Goal: Transaction & Acquisition: Purchase product/service

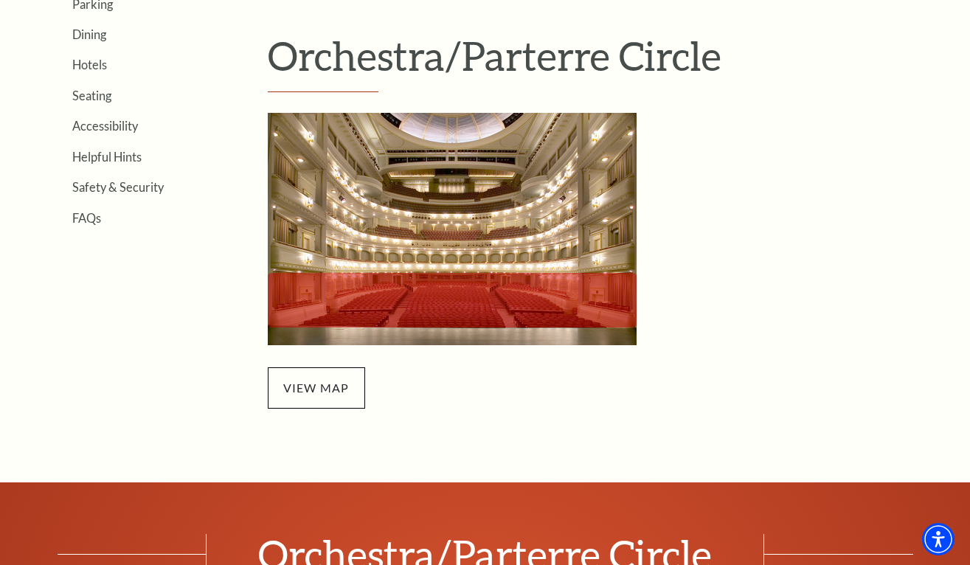
scroll to position [421, 0]
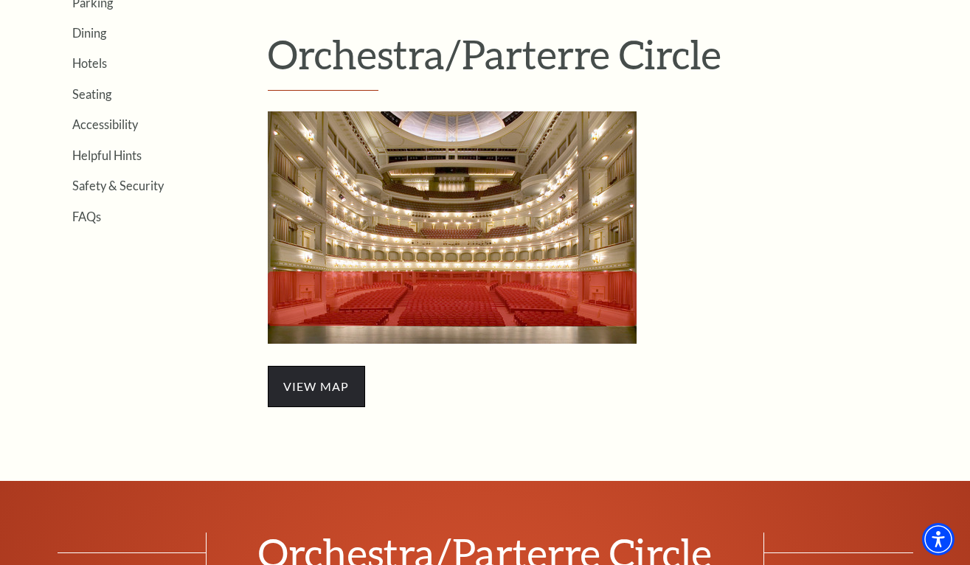
click at [308, 387] on span "view map" at bounding box center [316, 386] width 97 height 41
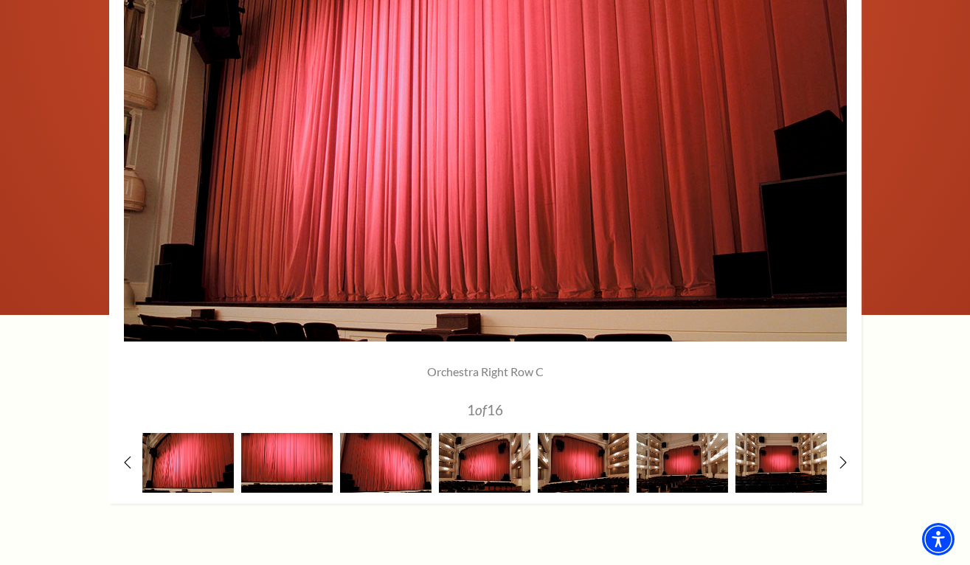
scroll to position [1187, 0]
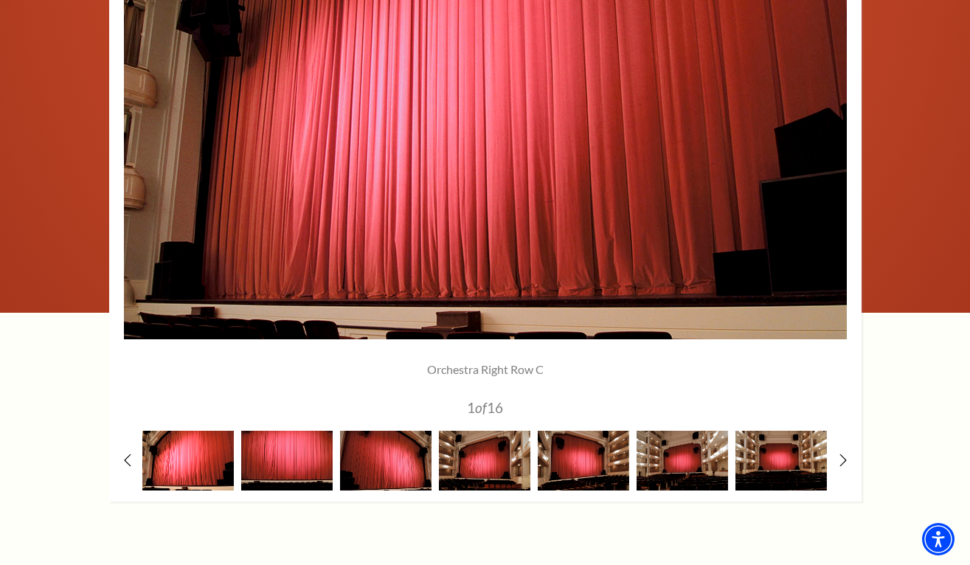
click at [206, 472] on img at bounding box center [188, 461] width 92 height 60
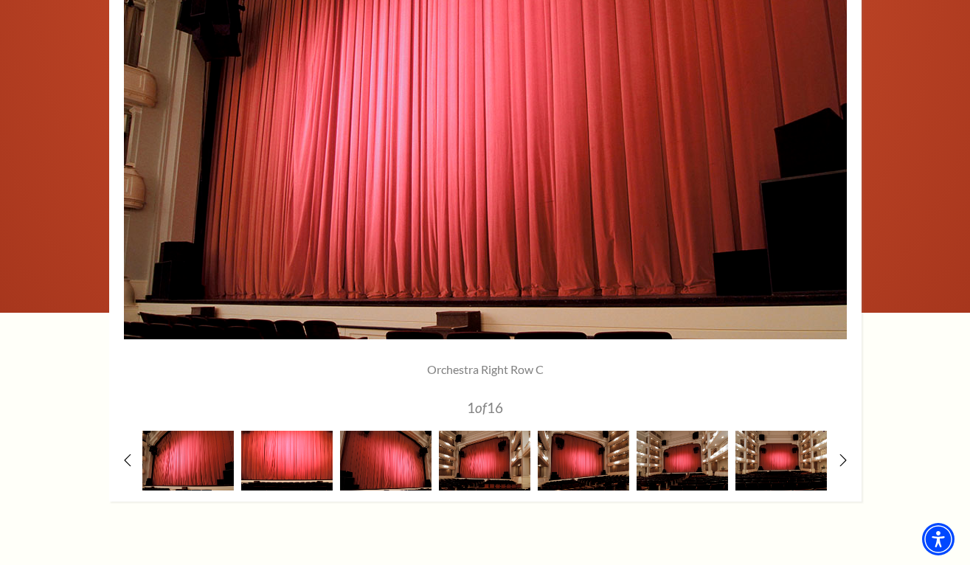
click at [264, 469] on img at bounding box center [287, 461] width 92 height 60
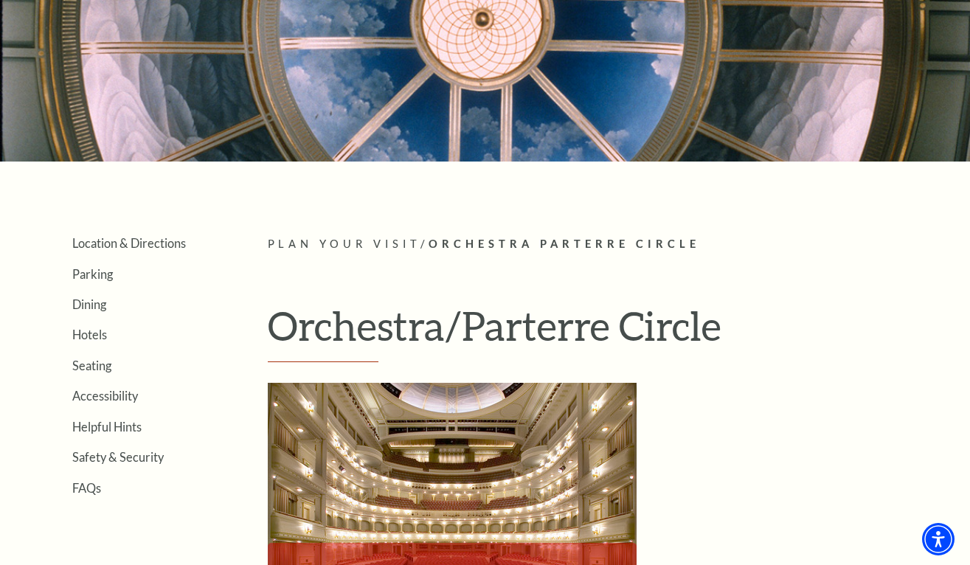
scroll to position [154, 0]
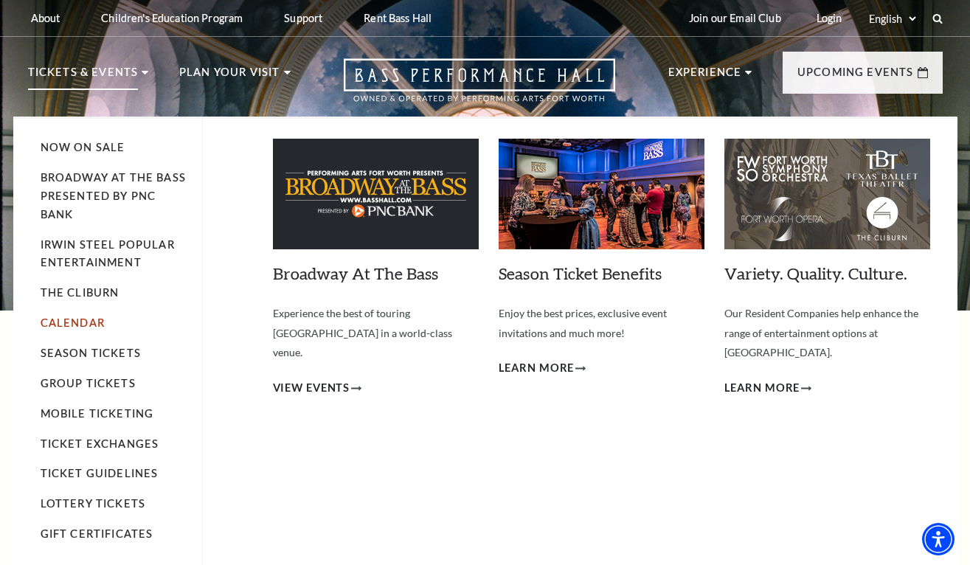
click at [75, 317] on link "Calendar" at bounding box center [73, 323] width 64 height 13
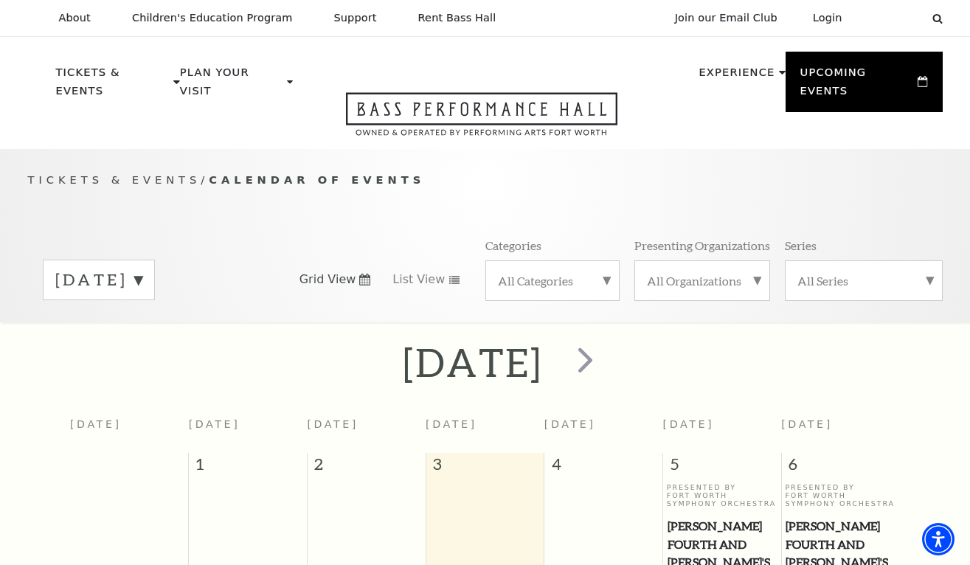
scroll to position [17, 0]
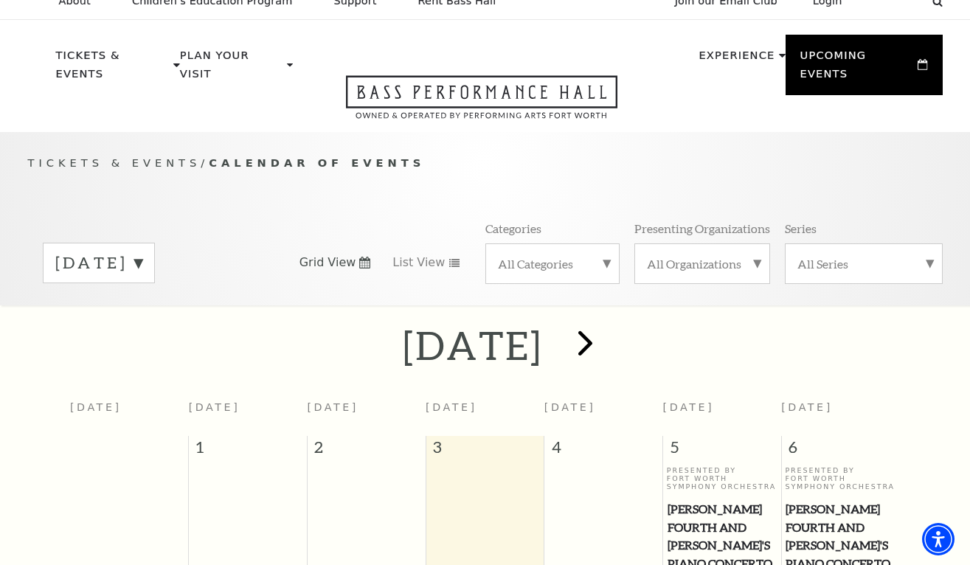
click at [607, 324] on span "next" at bounding box center [586, 343] width 42 height 42
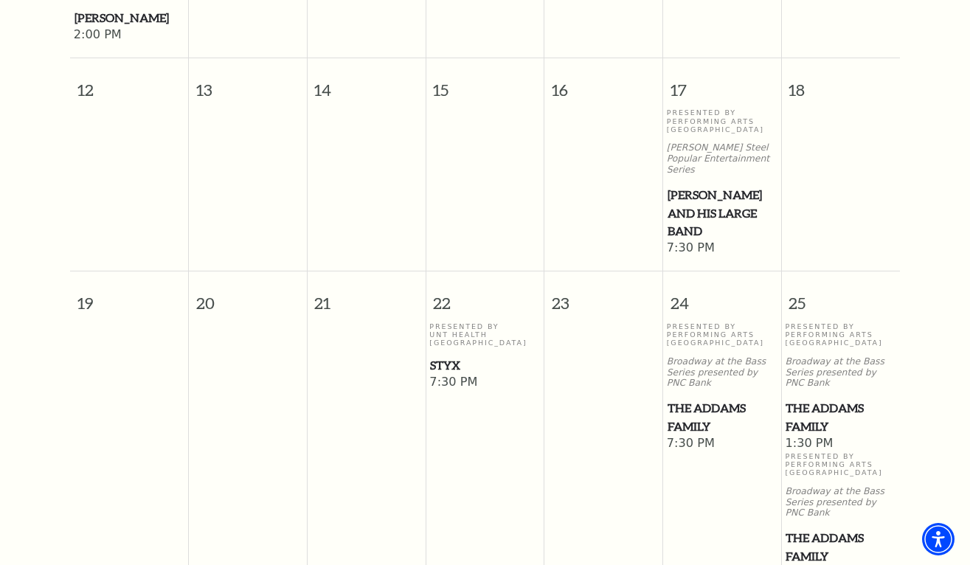
scroll to position [798, 0]
click at [450, 356] on span "Styx" at bounding box center [484, 365] width 109 height 18
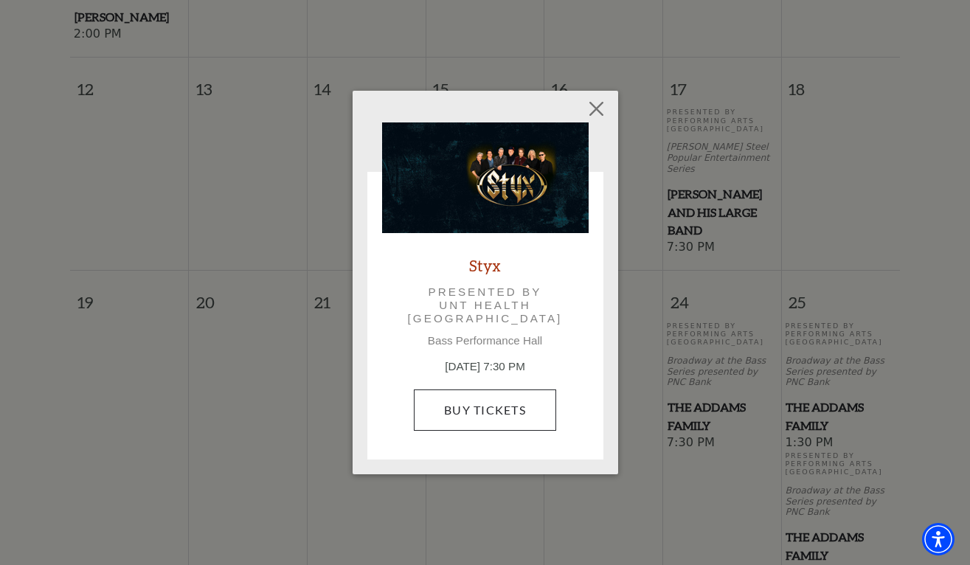
click at [477, 407] on link "Buy Tickets" at bounding box center [485, 410] width 142 height 41
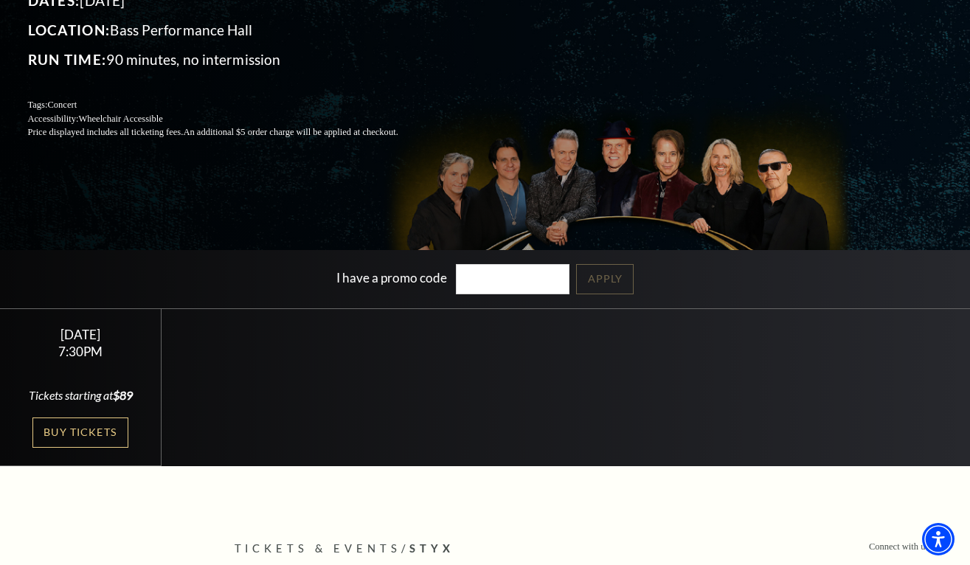
scroll to position [224, 0]
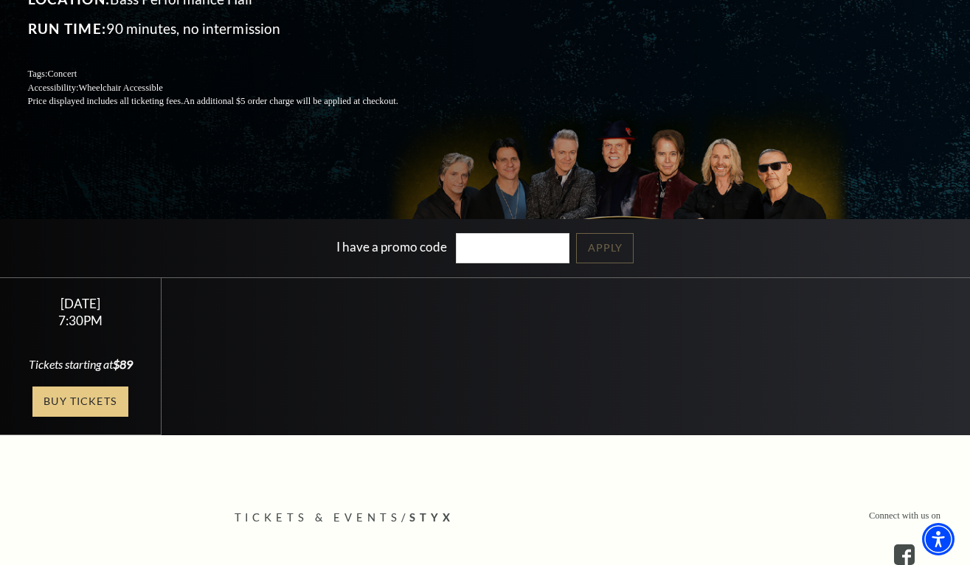
click at [82, 415] on link "Buy Tickets" at bounding box center [80, 402] width 96 height 30
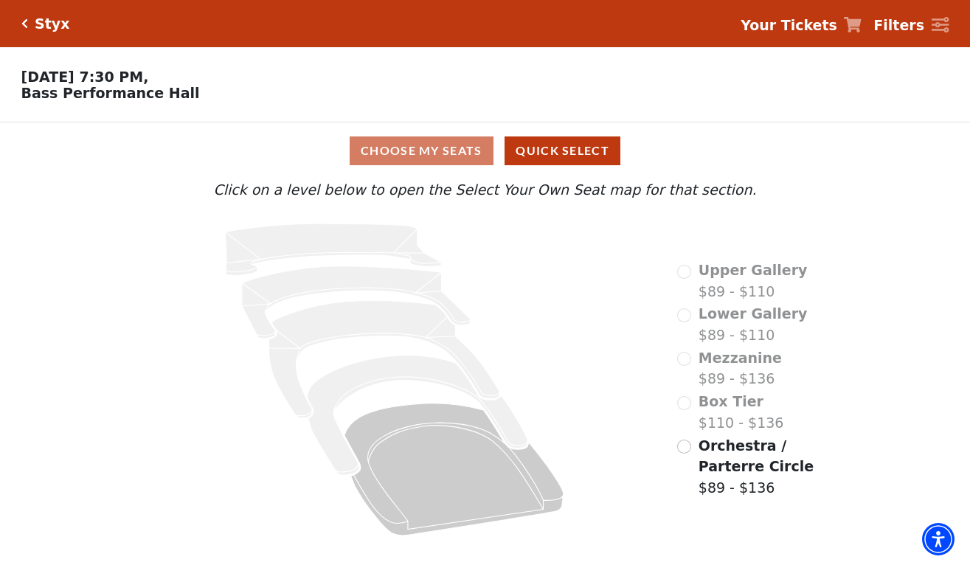
click at [417, 154] on div "Choose My Seats Quick Select" at bounding box center [485, 151] width 728 height 29
click at [686, 401] on div "Box Tier $110 - $136" at bounding box center [730, 412] width 106 height 42
click at [686, 445] on input "Orchestra / Parterre Circle$89 - $136\a" at bounding box center [684, 447] width 14 height 14
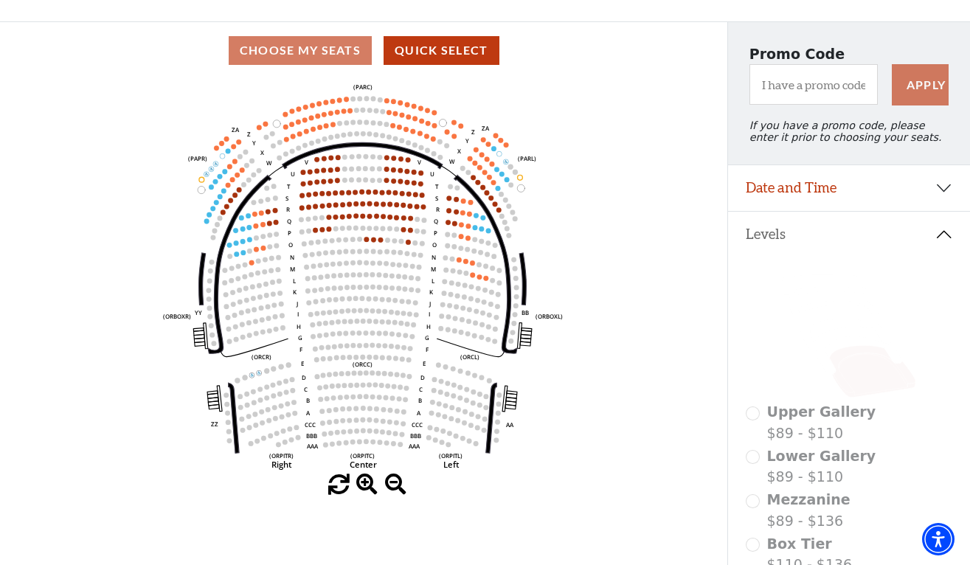
scroll to position [98, 0]
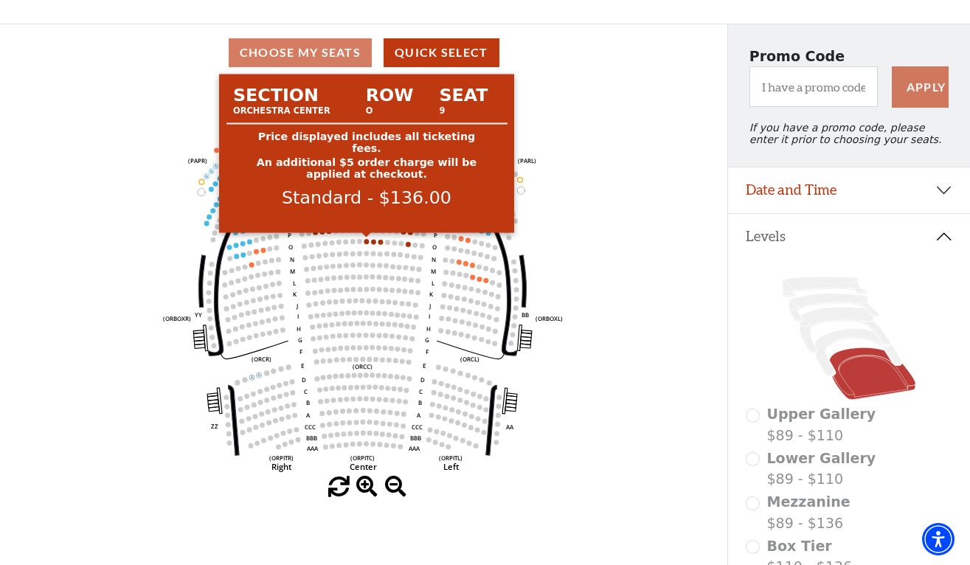
click at [368, 241] on circle at bounding box center [367, 241] width 5 height 5
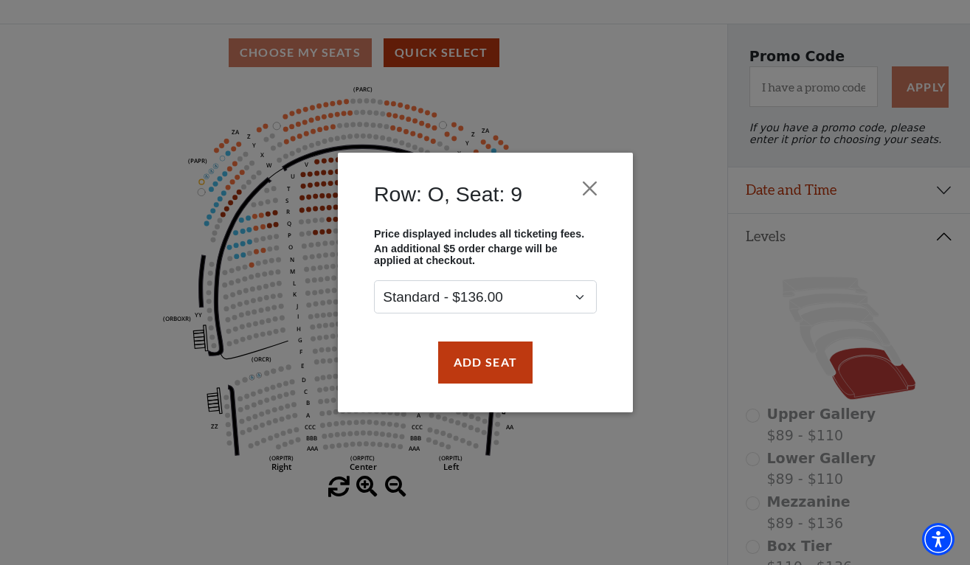
click at [368, 241] on div "Price displayed includes all ticketing fees. An additional $5 order charge will…" at bounding box center [485, 271] width 244 height 86
click at [478, 354] on button "Add Seat" at bounding box center [485, 362] width 94 height 41
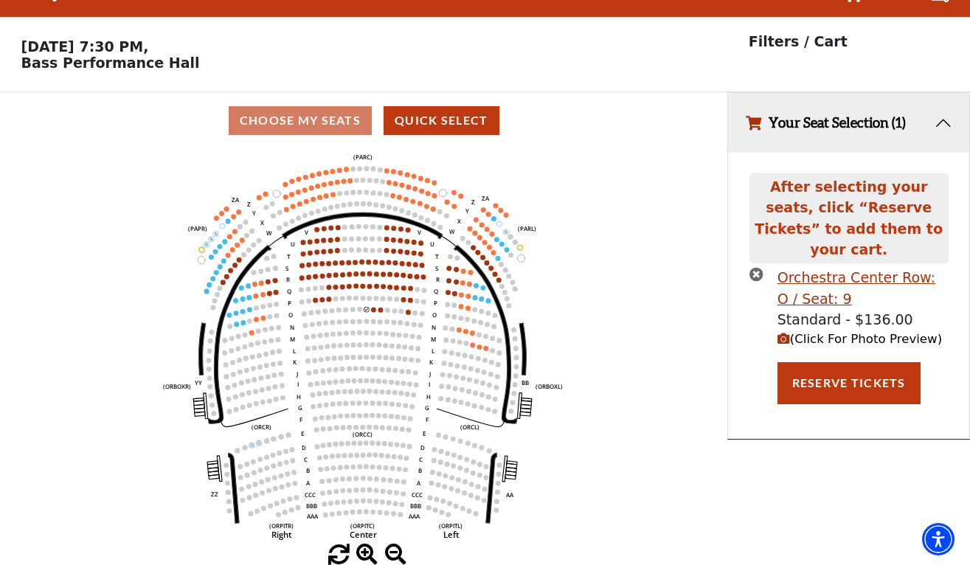
scroll to position [0, 0]
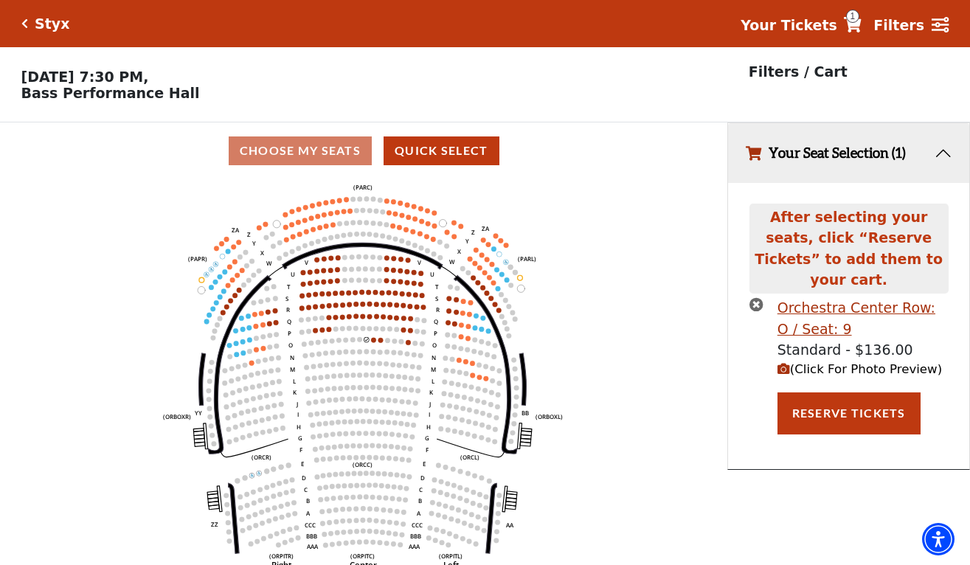
click at [374, 337] on use "Seat Selected" at bounding box center [374, 340] width 6 height 6
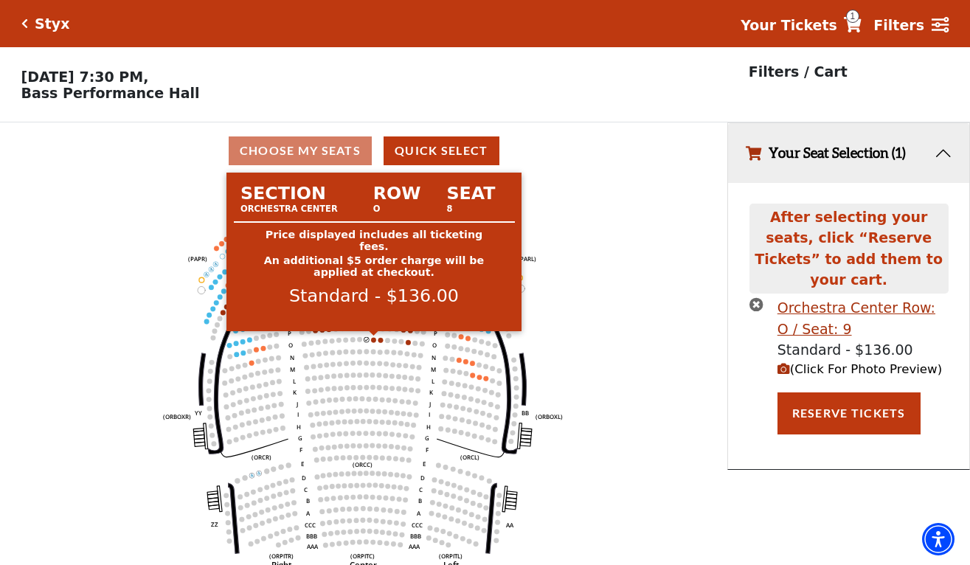
click at [374, 339] on circle at bounding box center [373, 339] width 5 height 5
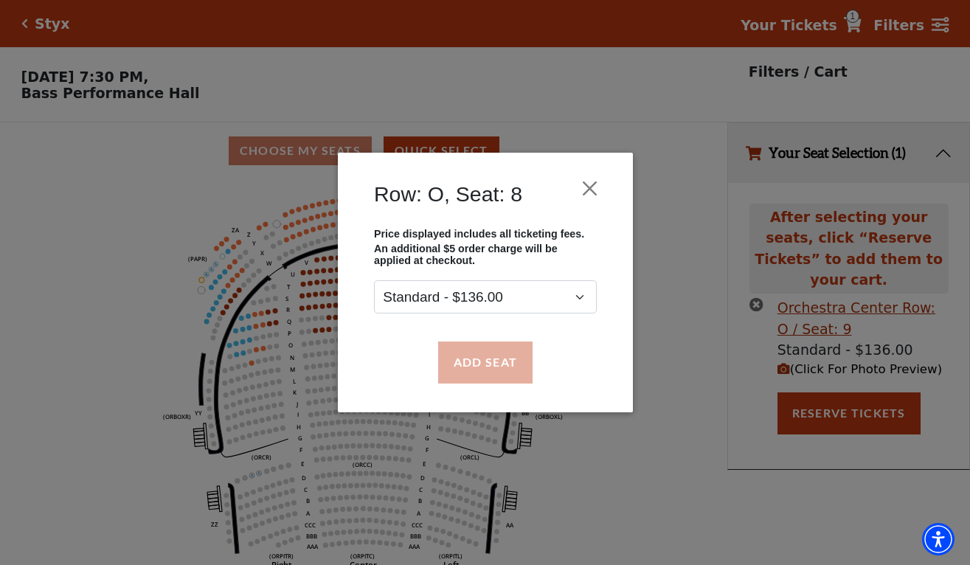
click at [480, 361] on button "Add Seat" at bounding box center [485, 362] width 94 height 41
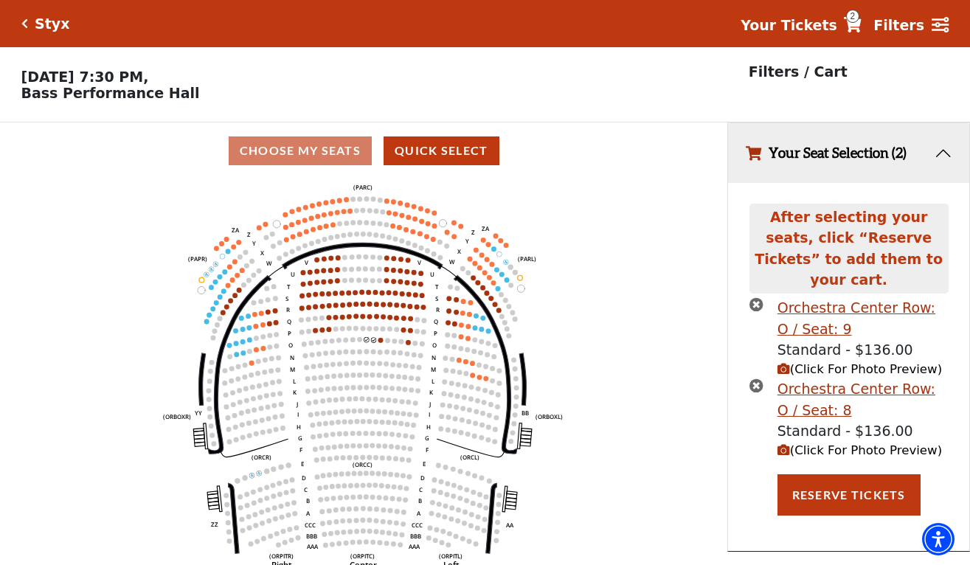
click at [812, 362] on span "(Click For Photo Preview)" at bounding box center [860, 369] width 165 height 14
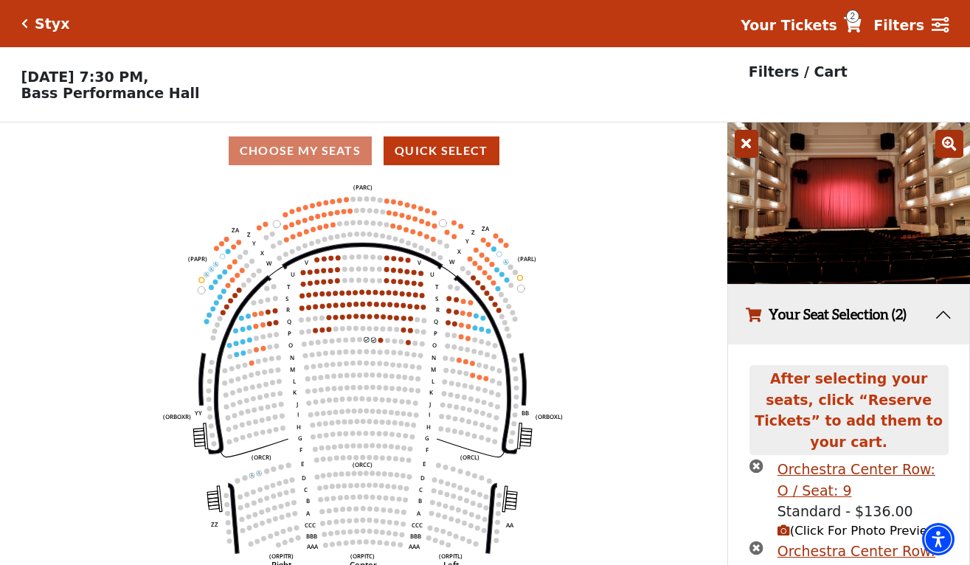
click at [736, 424] on div "After selecting your seats, click “Reserve Tickets” to add them to your cart. O…" at bounding box center [848, 529] width 241 height 368
click at [945, 311] on button "Your Seat Selection (2)" at bounding box center [848, 315] width 241 height 60
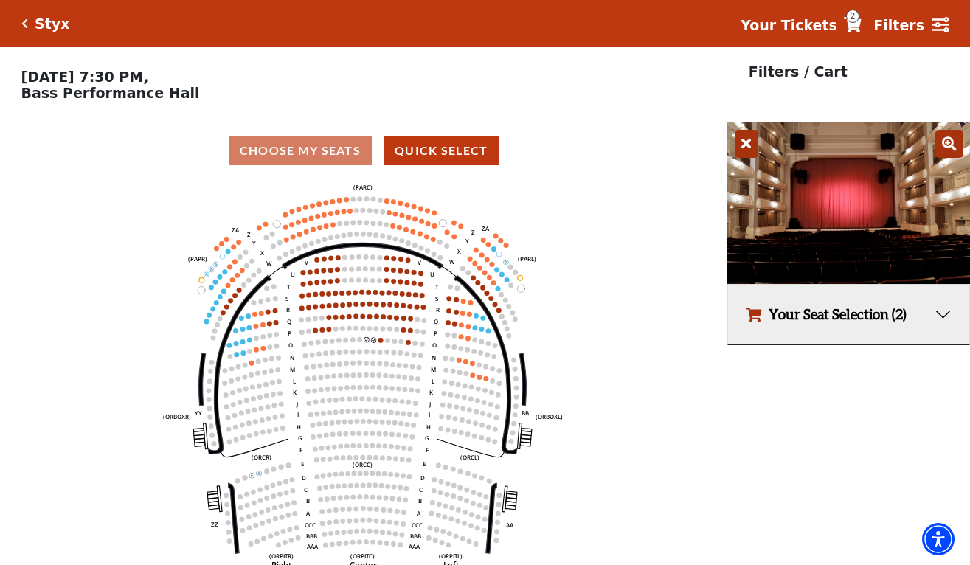
click at [813, 311] on button "Your Seat Selection (2)" at bounding box center [848, 315] width 241 height 60
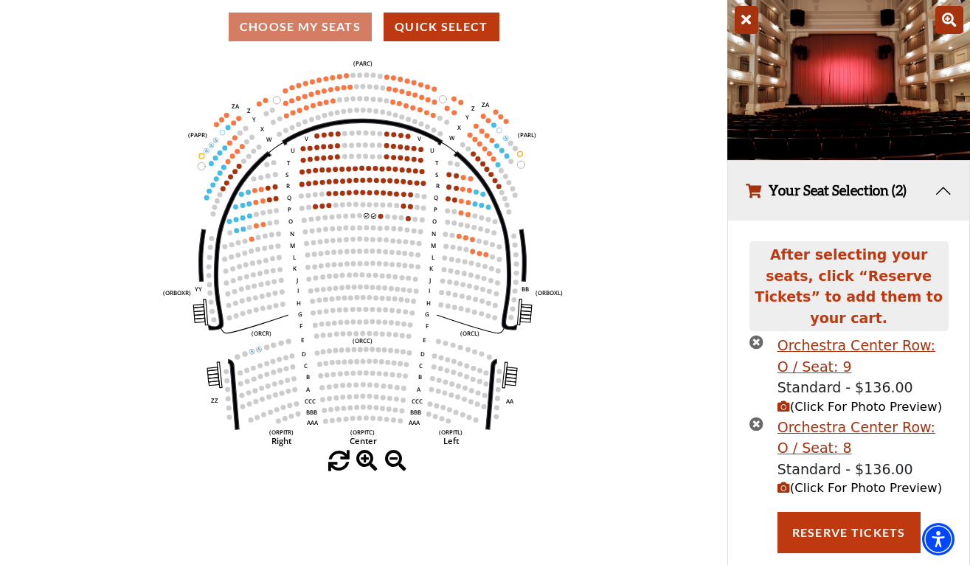
scroll to position [123, 0]
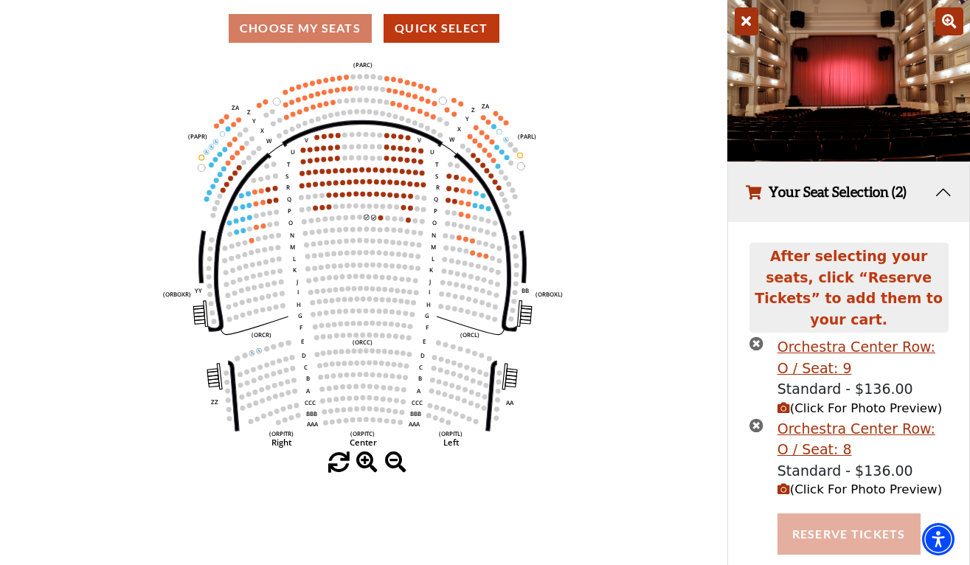
click at [833, 514] on button "Reserve Tickets" at bounding box center [849, 534] width 143 height 41
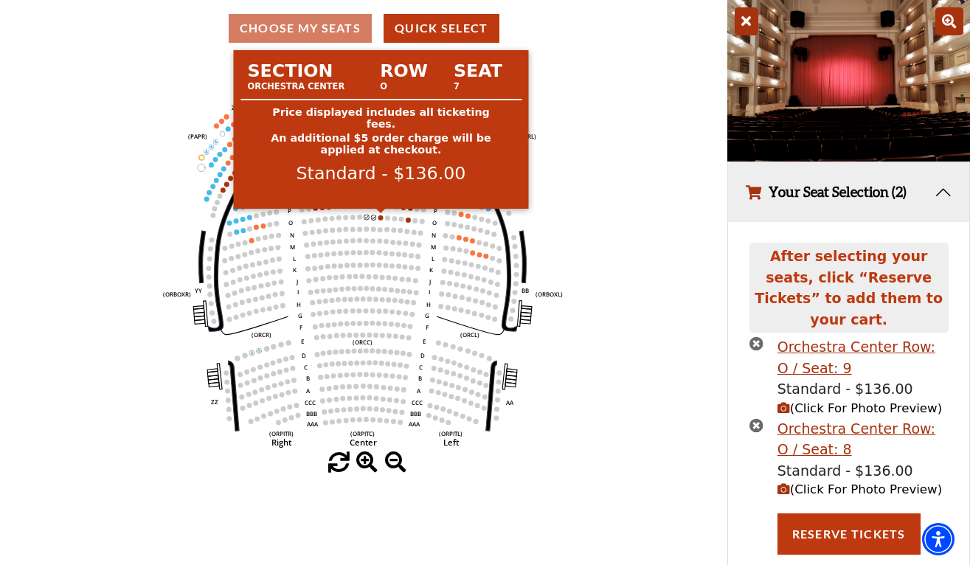
click at [382, 217] on circle at bounding box center [381, 217] width 5 height 5
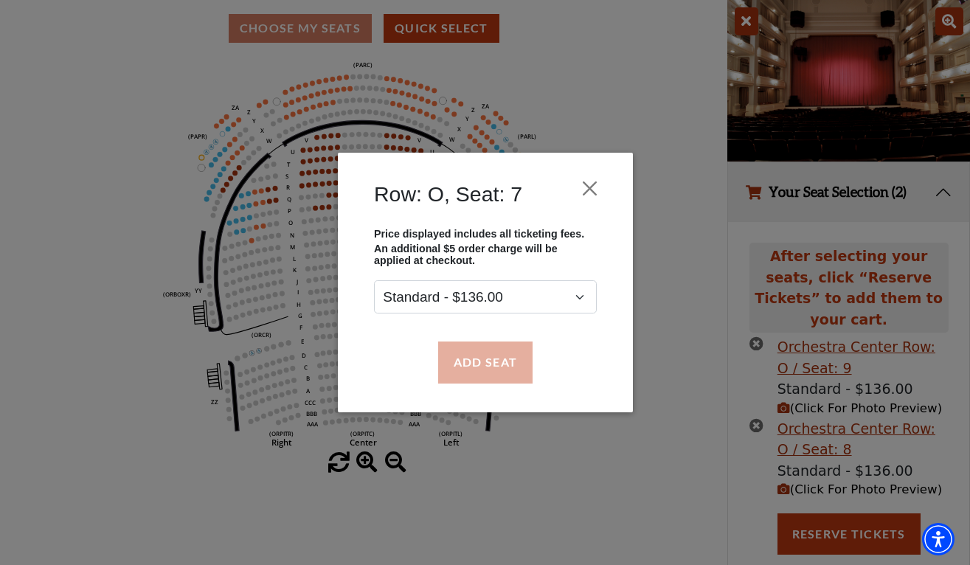
click at [484, 362] on button "Add Seat" at bounding box center [485, 362] width 94 height 41
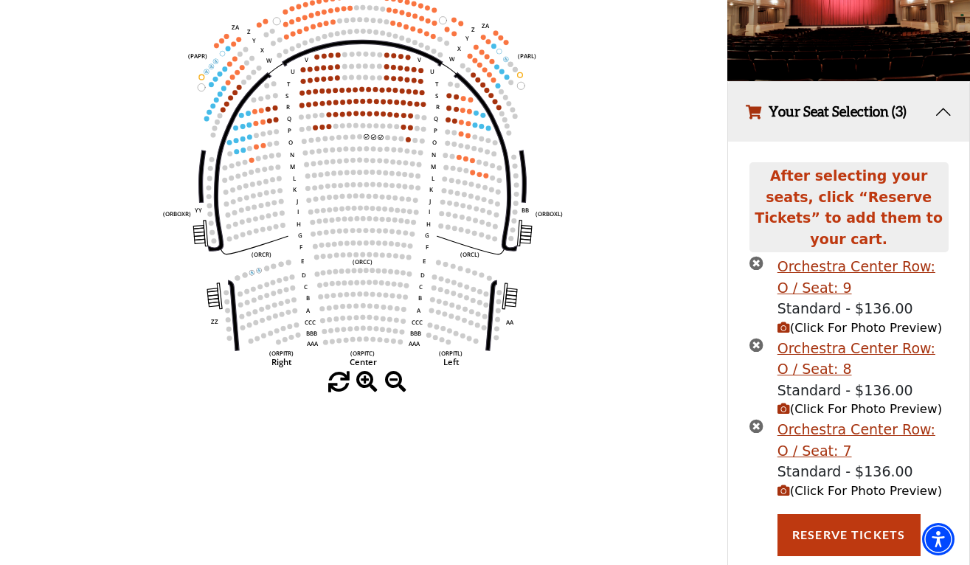
scroll to position [202, 0]
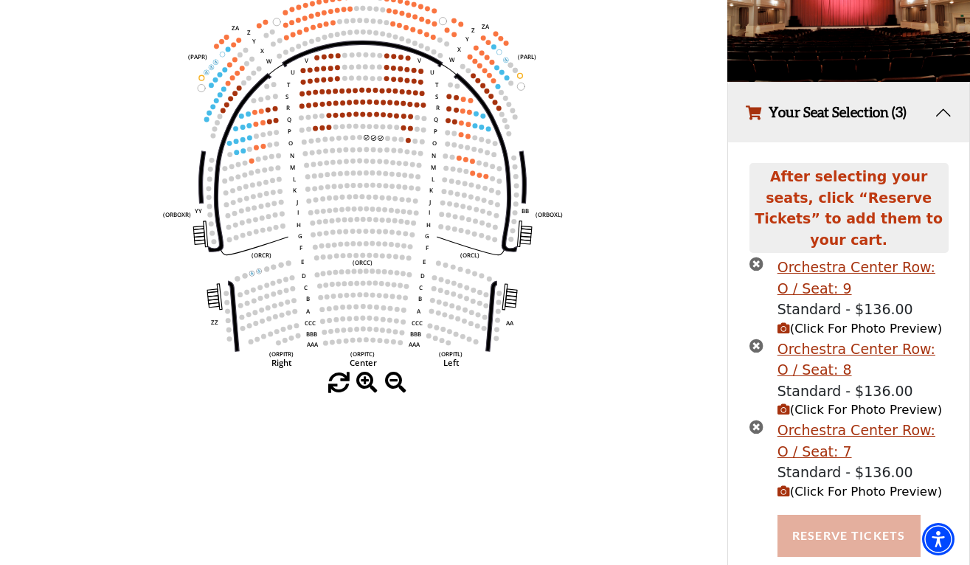
click at [823, 515] on button "Reserve Tickets" at bounding box center [849, 535] width 143 height 41
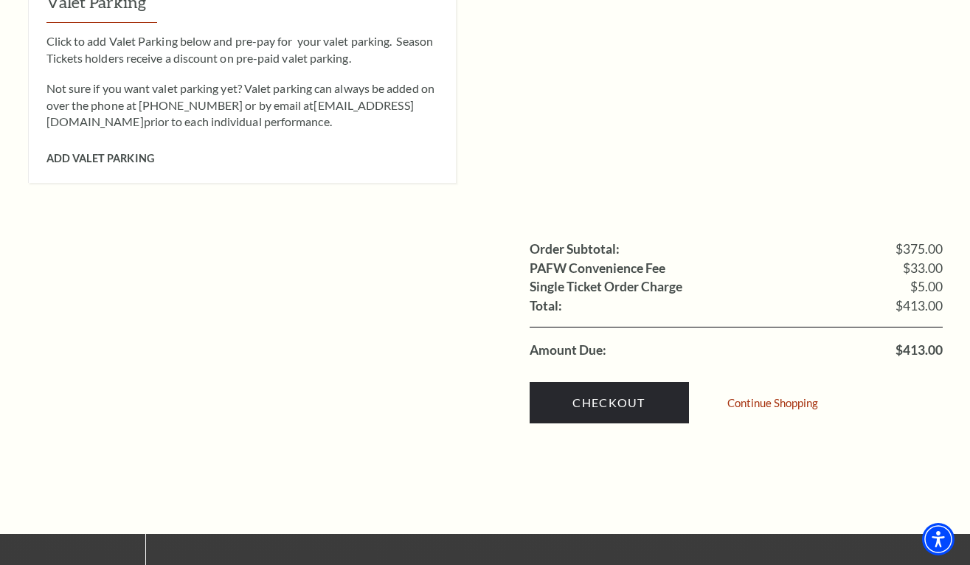
scroll to position [1387, 0]
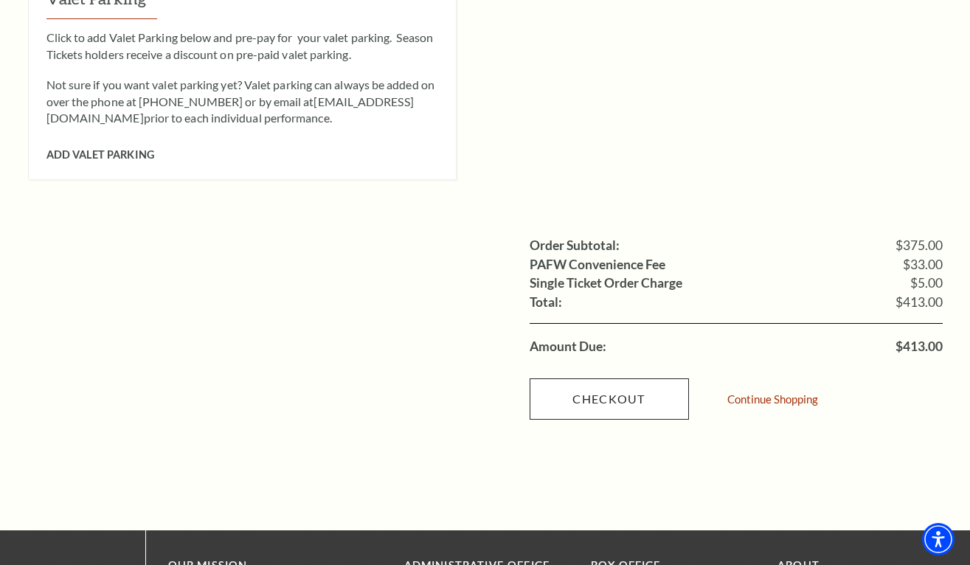
click at [637, 379] on link "Checkout" at bounding box center [609, 399] width 159 height 41
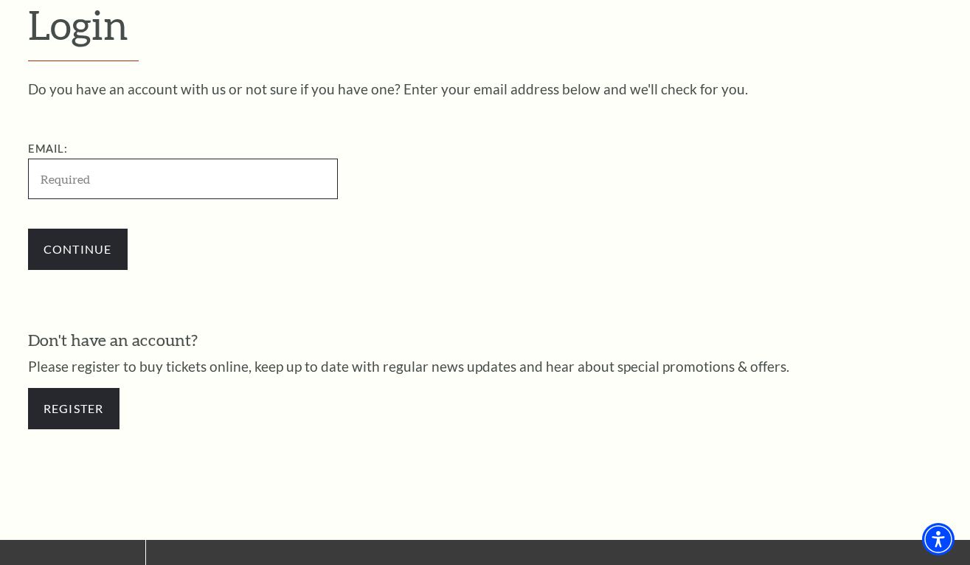
type input "[PERSON_NAME][EMAIL_ADDRESS][DOMAIN_NAME]"
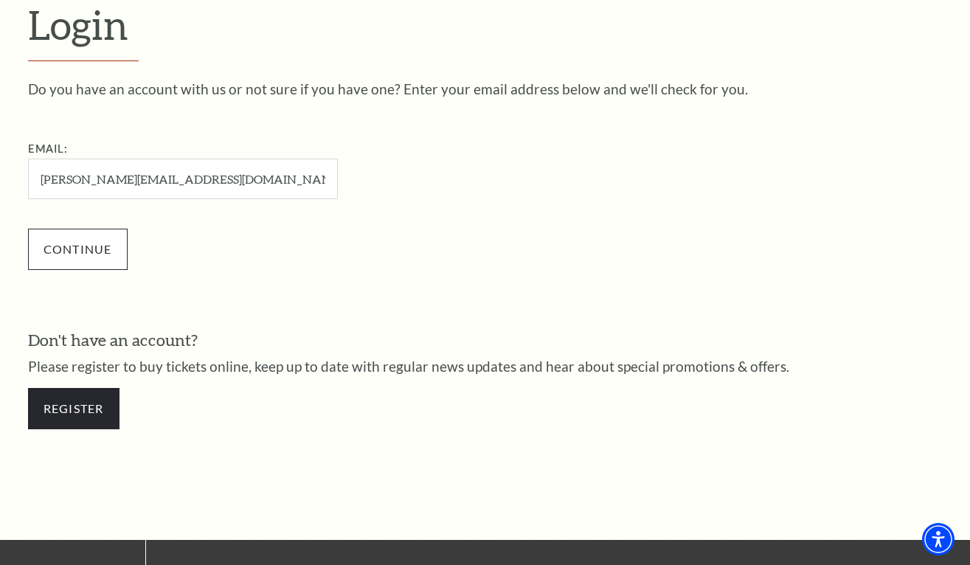
click at [81, 255] on input "Continue" at bounding box center [78, 249] width 100 height 41
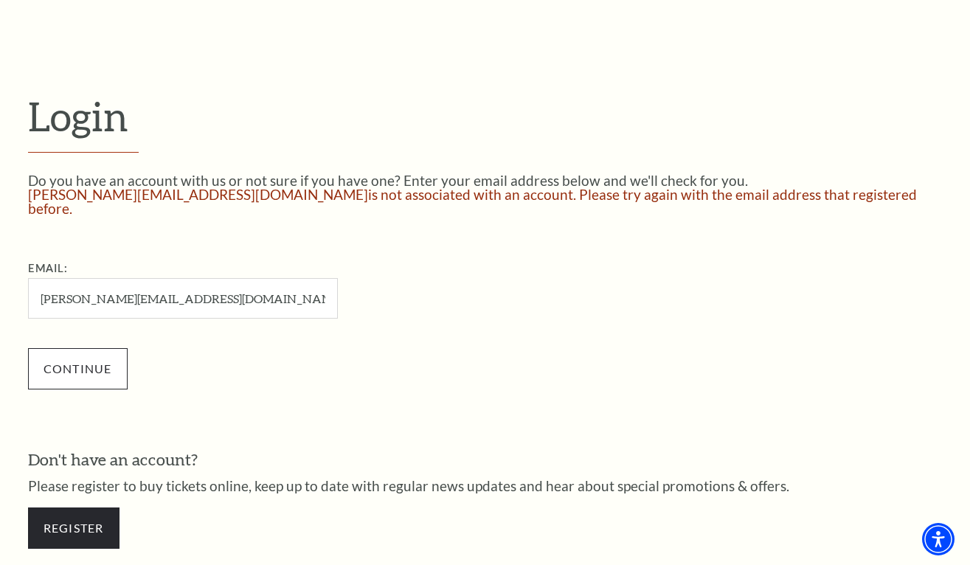
click at [86, 354] on input "Continue" at bounding box center [78, 368] width 100 height 41
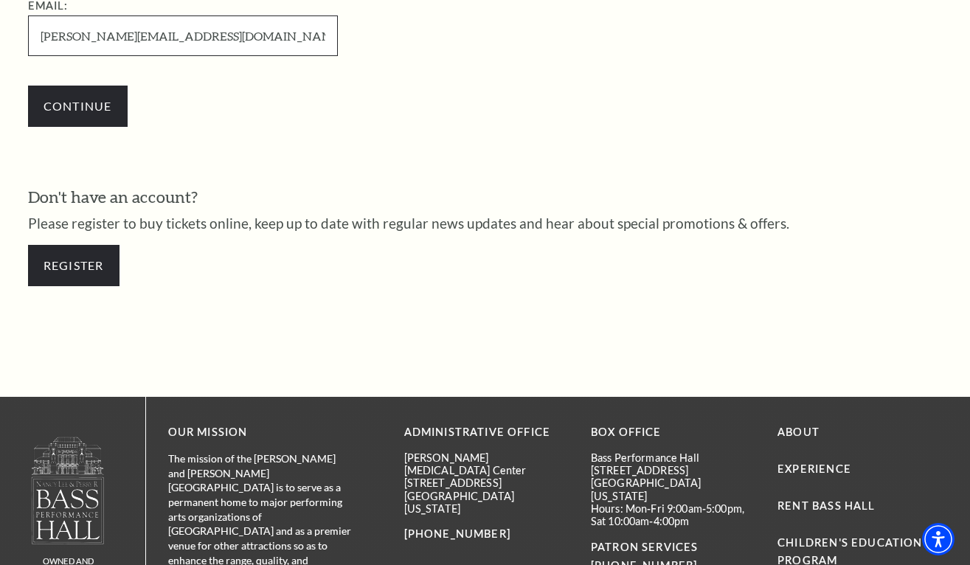
scroll to position [578, 0]
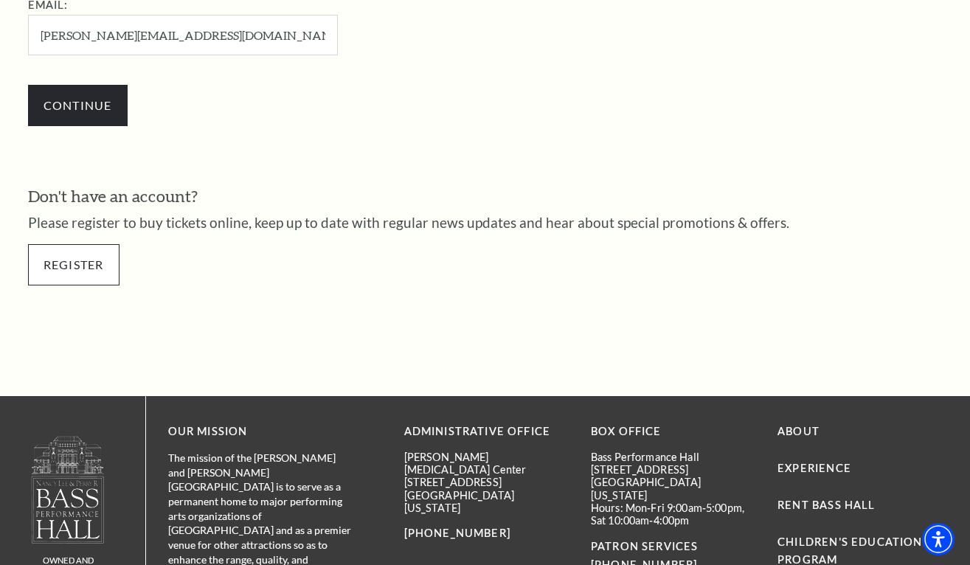
click at [82, 246] on link "Register" at bounding box center [74, 264] width 92 height 41
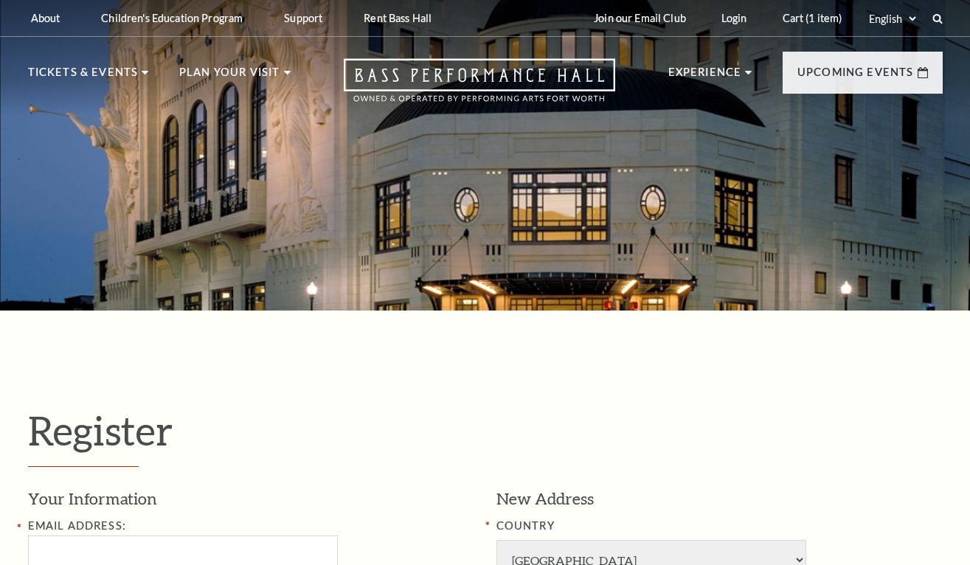
select select "1"
select select "TX"
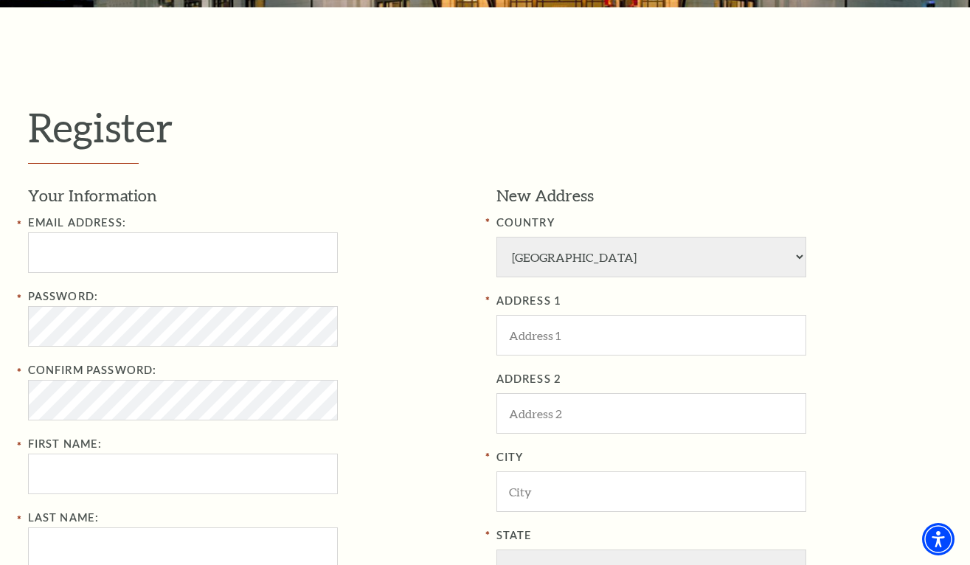
scroll to position [311, 0]
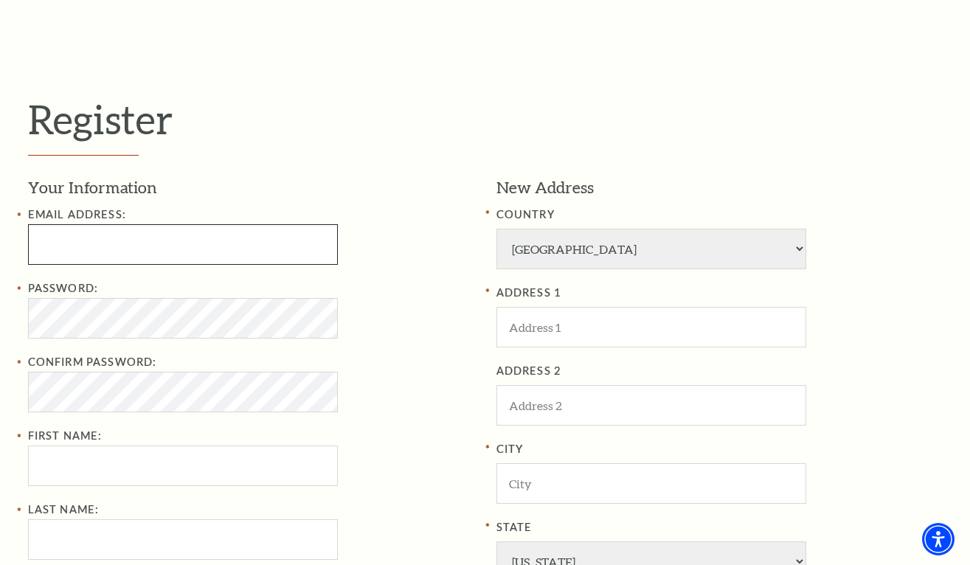
type input "brandon@bbmlaw.com"
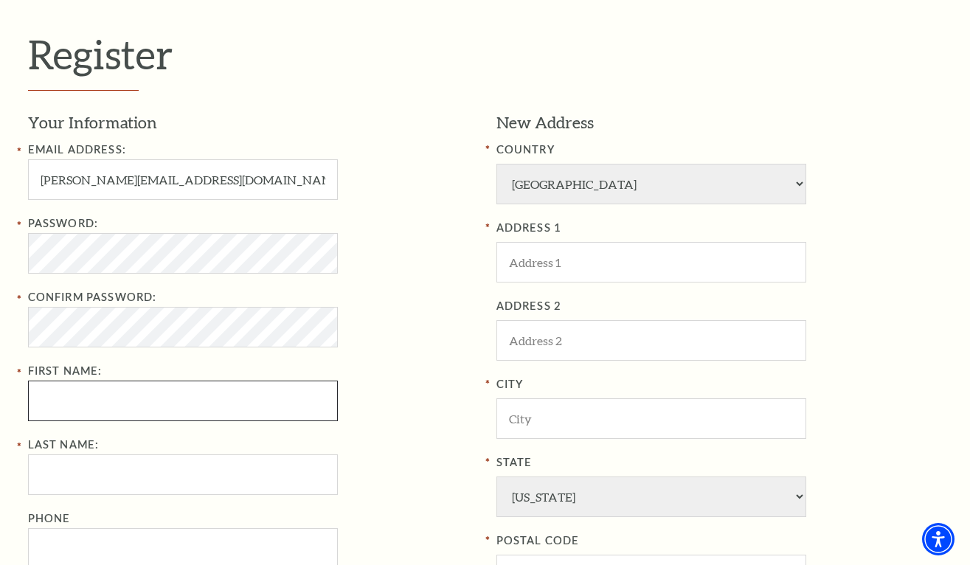
scroll to position [399, 0]
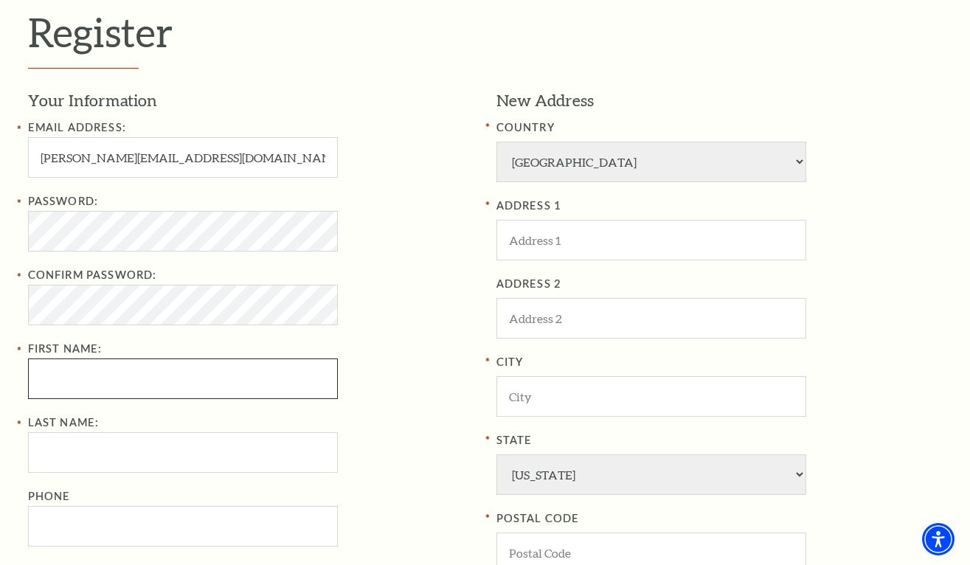
click at [313, 376] on input "First Name:" at bounding box center [183, 379] width 310 height 41
type input "Brandon"
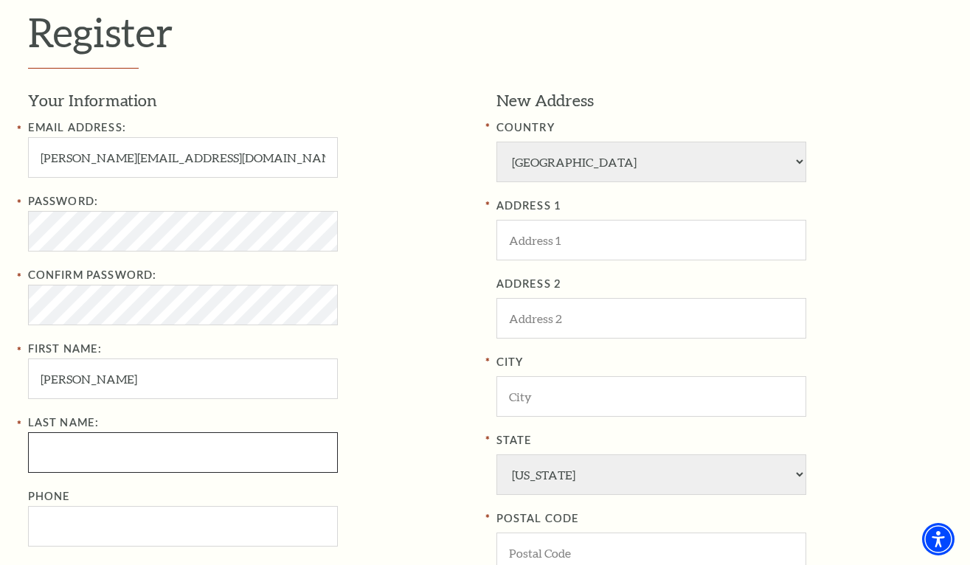
type input "Boehme"
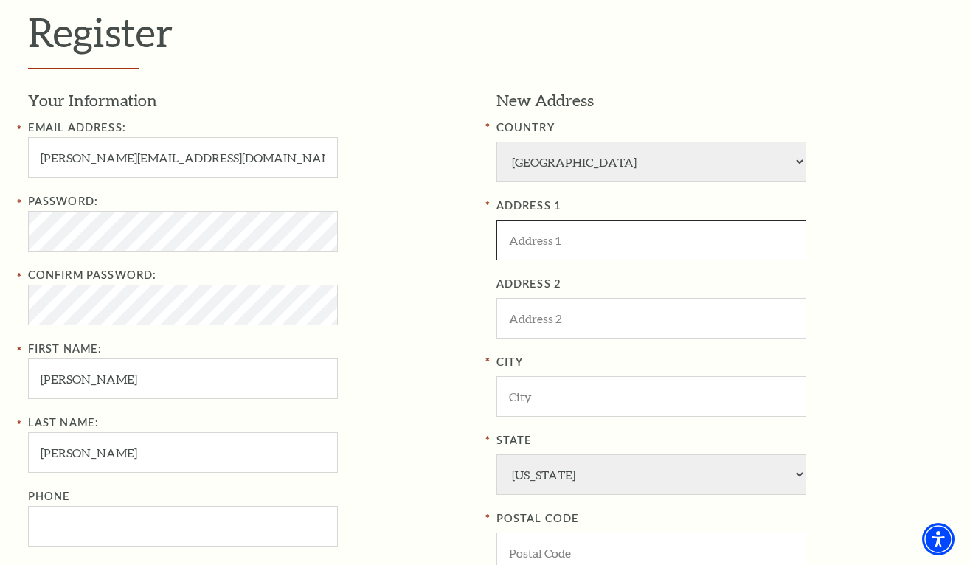
type input "1214 Fairmount Avenue"
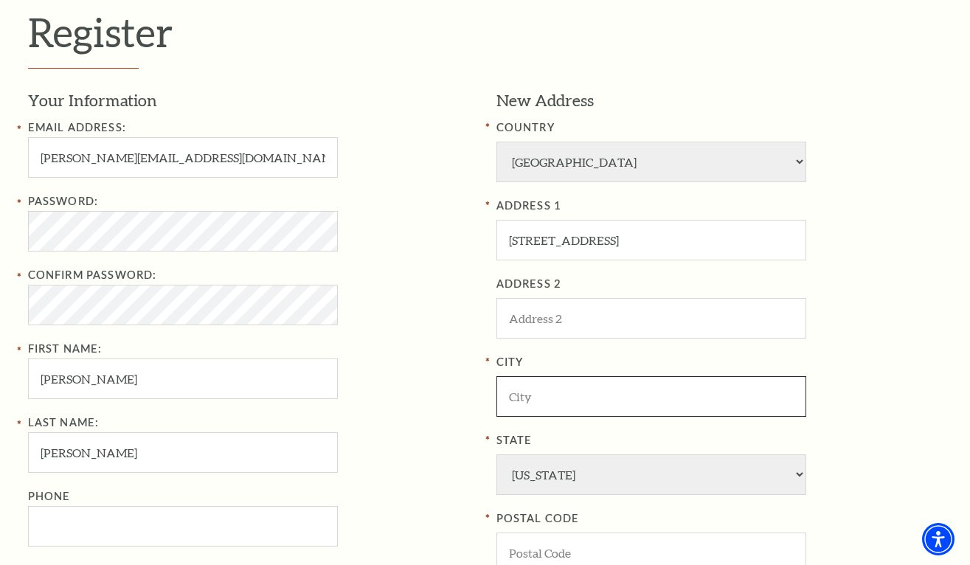
type input "Fort Worth"
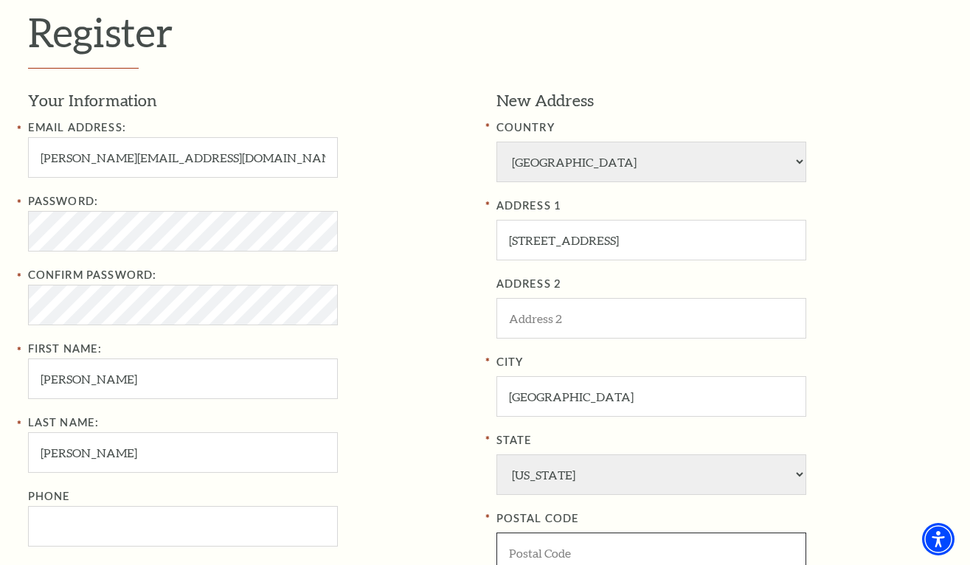
type input "76104"
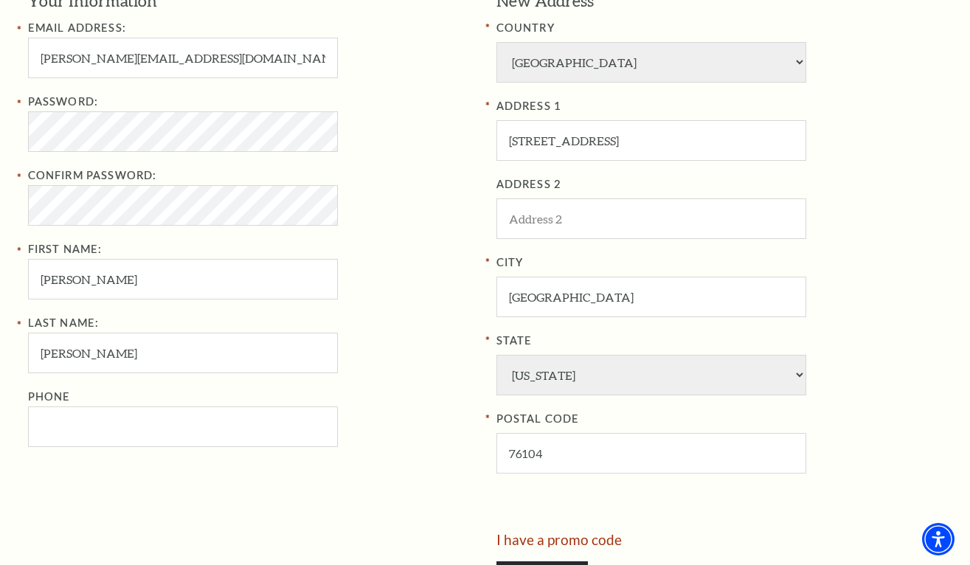
scroll to position [521, 0]
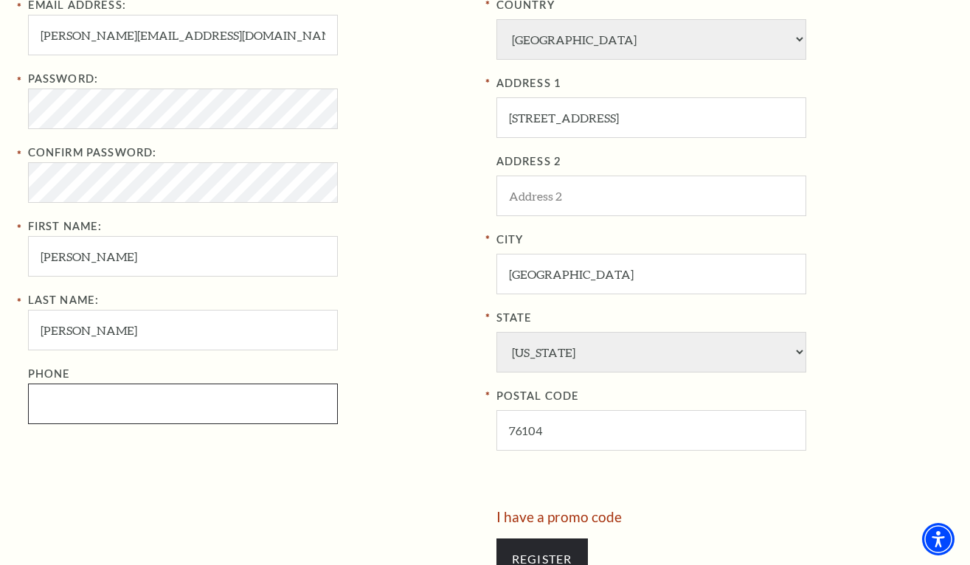
click at [314, 398] on input "Phone" at bounding box center [183, 404] width 310 height 41
type input "817-371-8252"
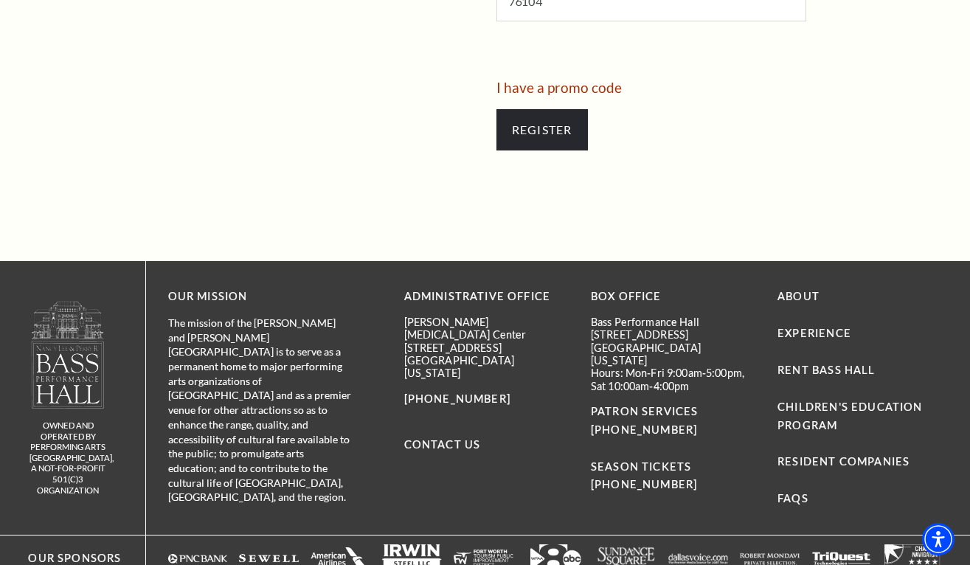
scroll to position [960, 0]
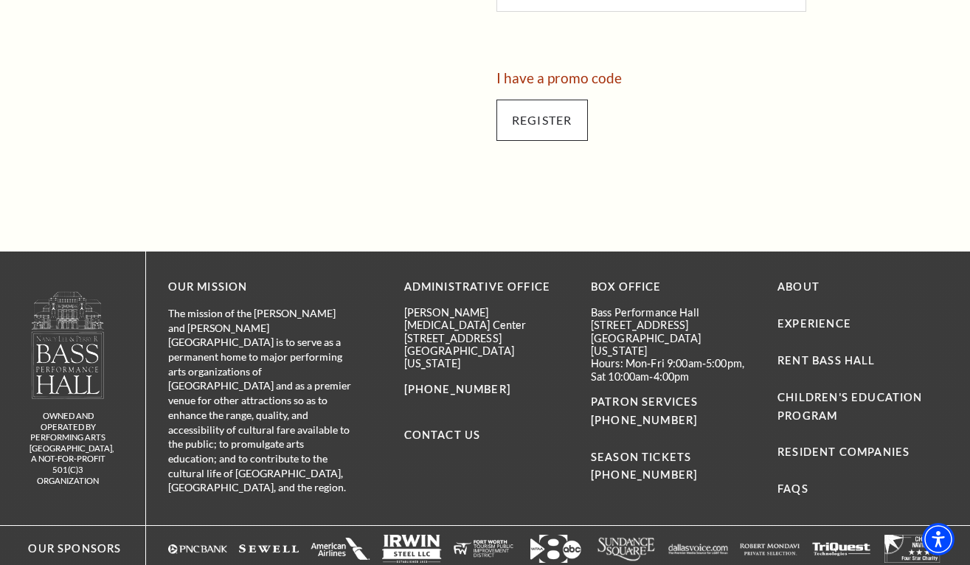
click at [534, 100] on input "Register" at bounding box center [543, 120] width 92 height 41
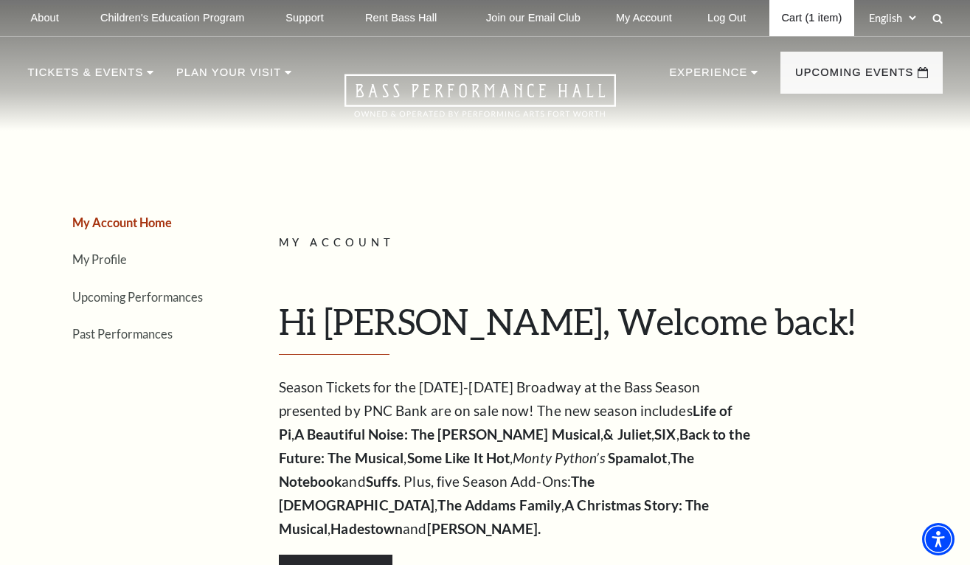
click at [785, 23] on link "Cart (1 item)" at bounding box center [812, 18] width 84 height 36
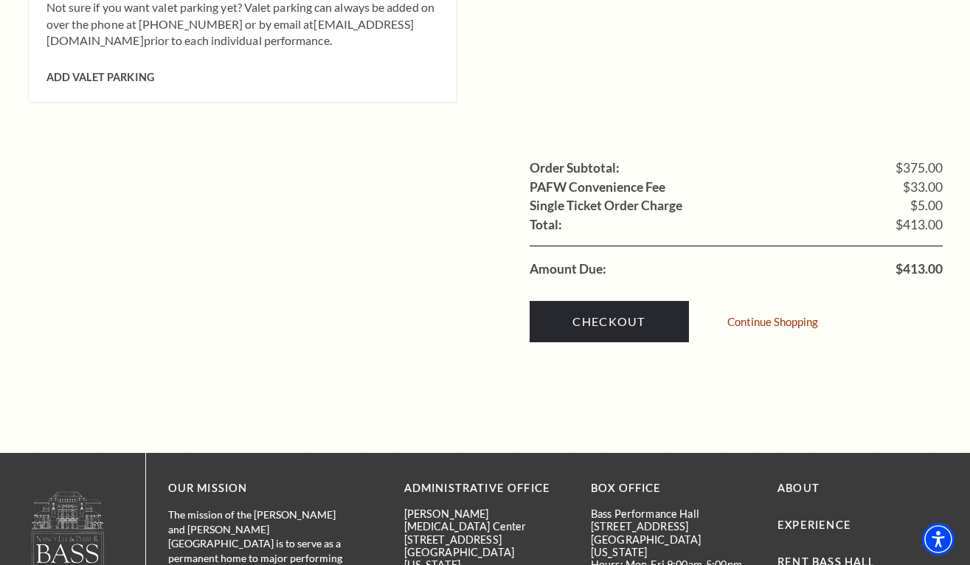
scroll to position [1465, 0]
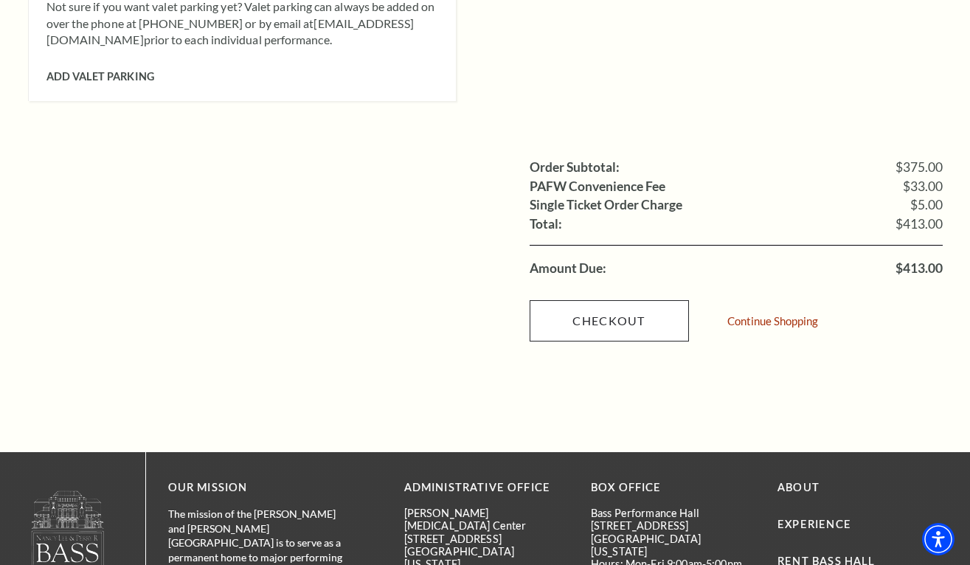
click at [630, 300] on link "Checkout" at bounding box center [609, 320] width 159 height 41
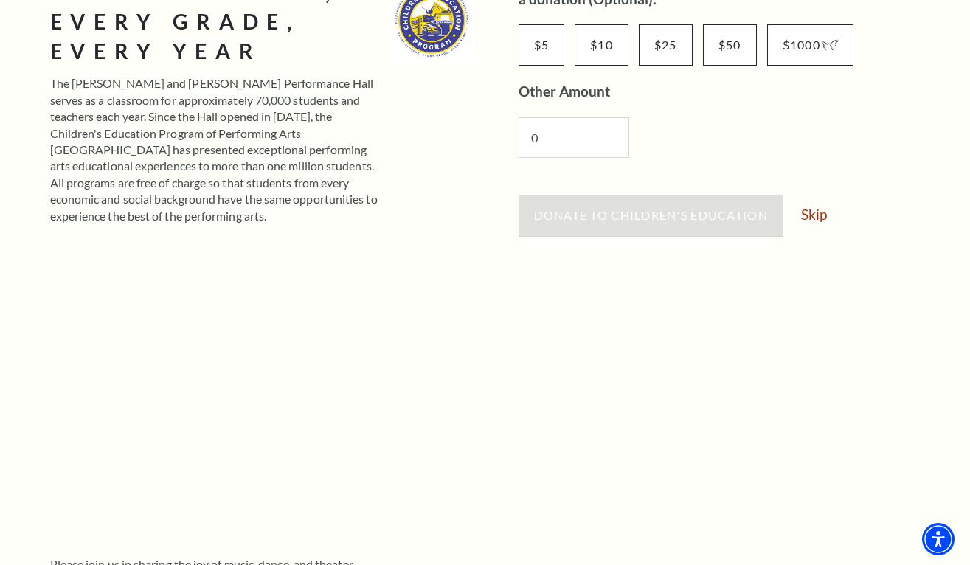
scroll to position [294, 0]
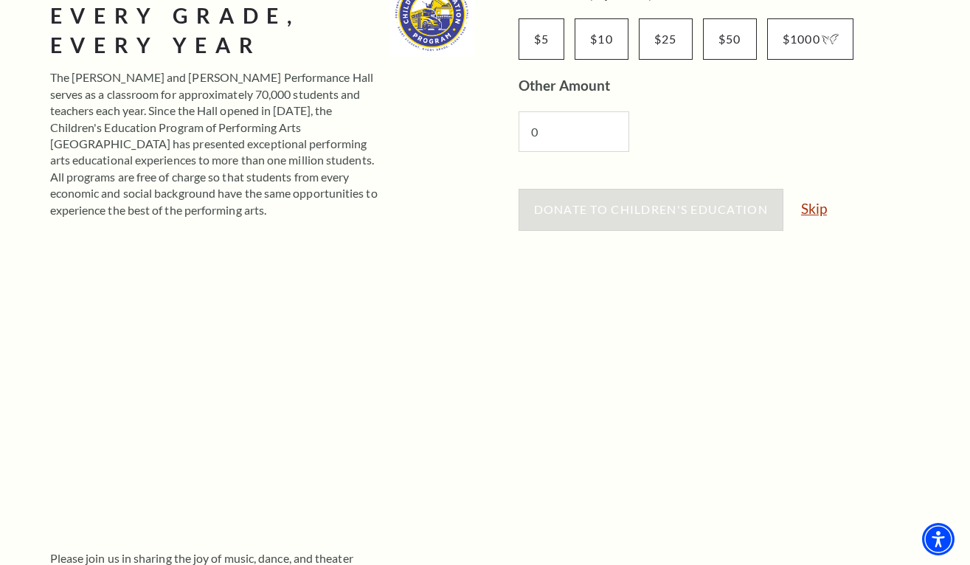
click at [823, 209] on link "Skip" at bounding box center [814, 208] width 26 height 14
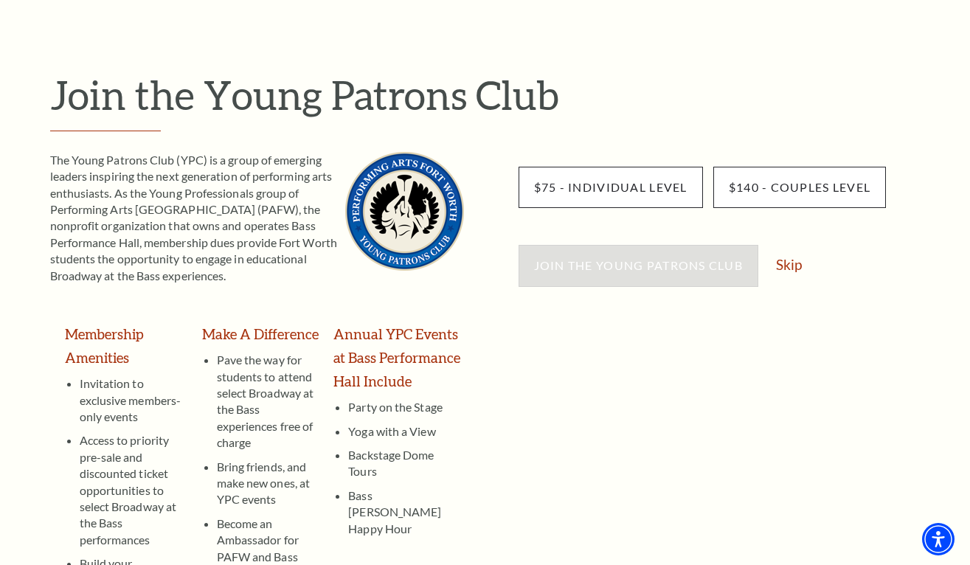
scroll to position [117, 0]
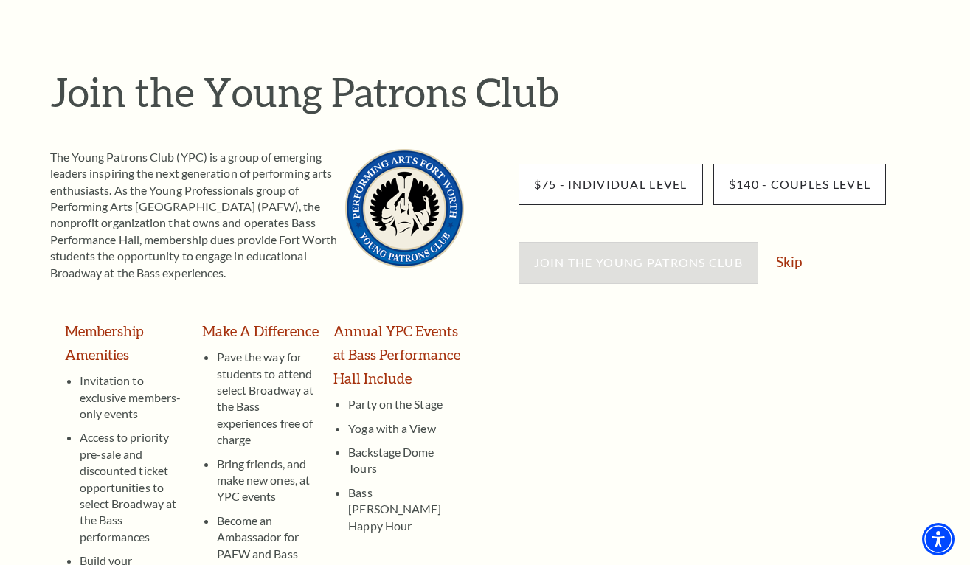
click at [795, 261] on link "Skip" at bounding box center [789, 262] width 26 height 14
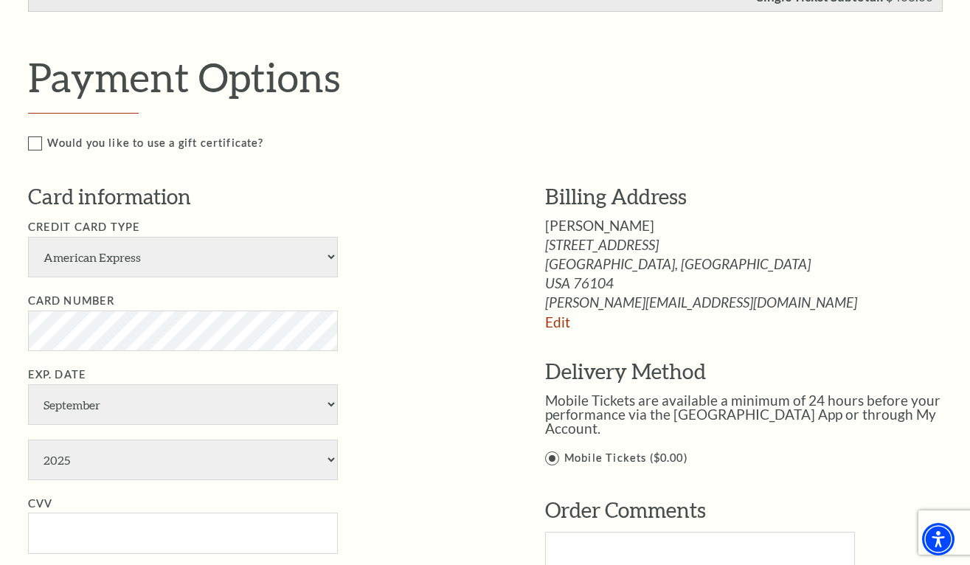
scroll to position [708, 0]
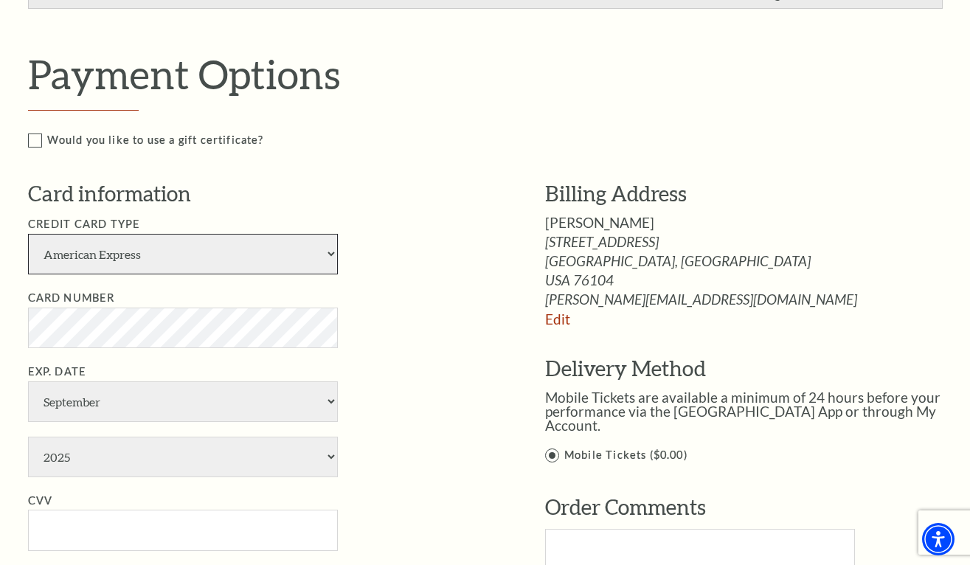
select select "25"
select select "7"
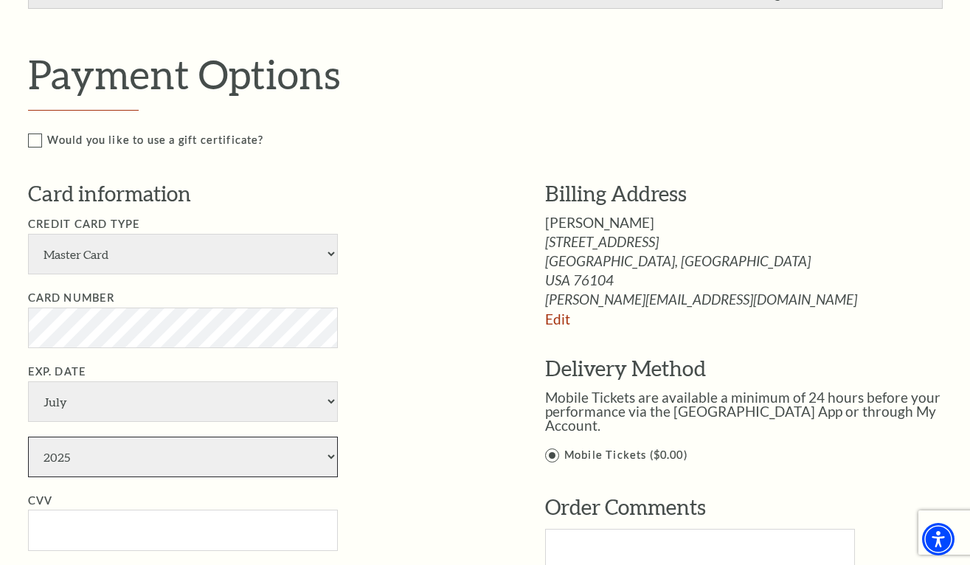
select select "2027"
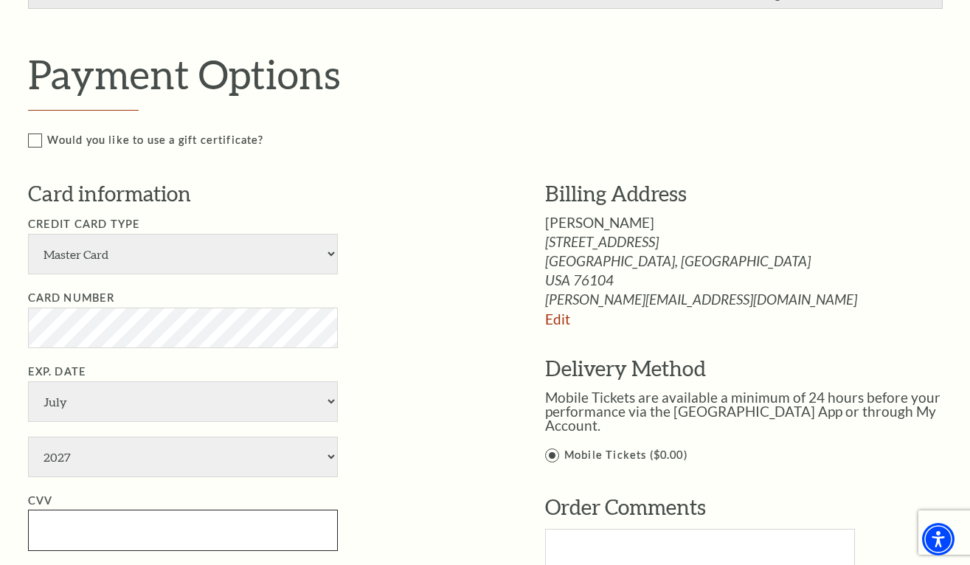
click at [83, 510] on input "CVV" at bounding box center [183, 530] width 310 height 41
type input "203"
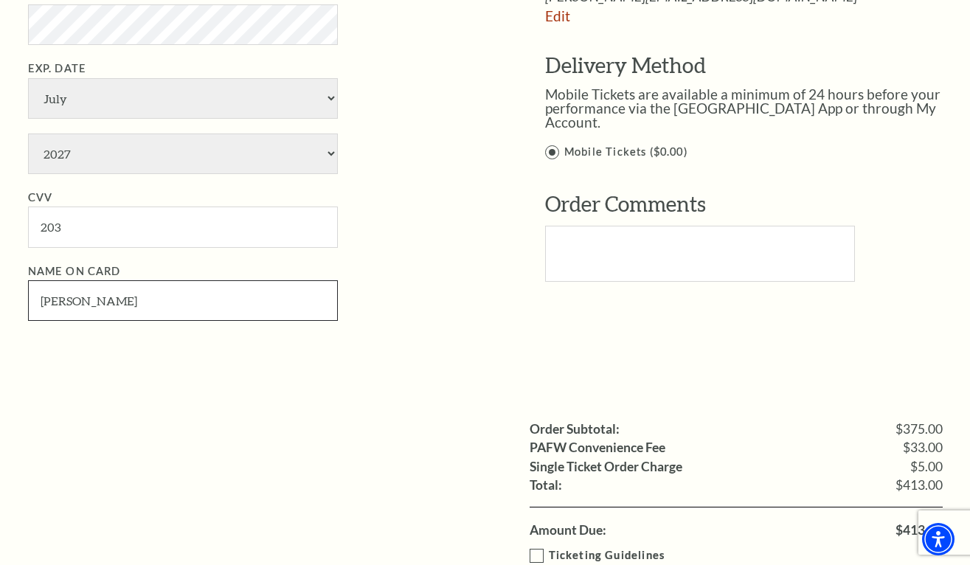
scroll to position [1020, 0]
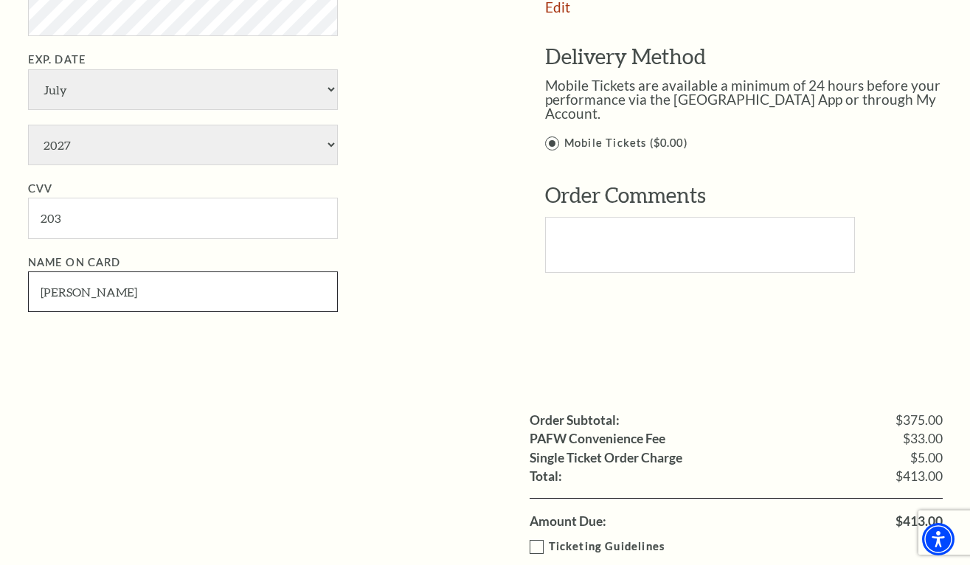
type input "Brandon Boehme"
click at [562, 217] on textarea "Text area" at bounding box center [700, 245] width 310 height 56
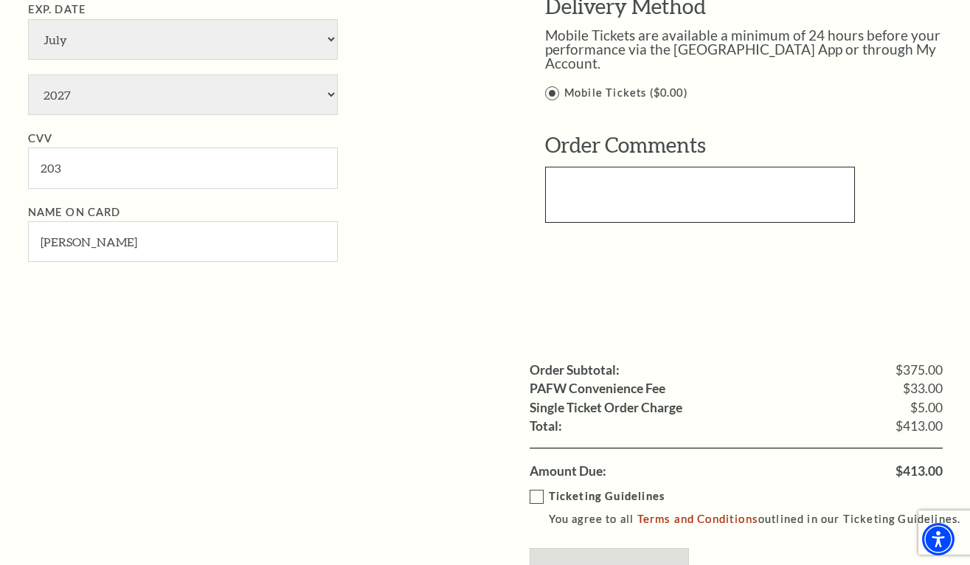
scroll to position [1077, 0]
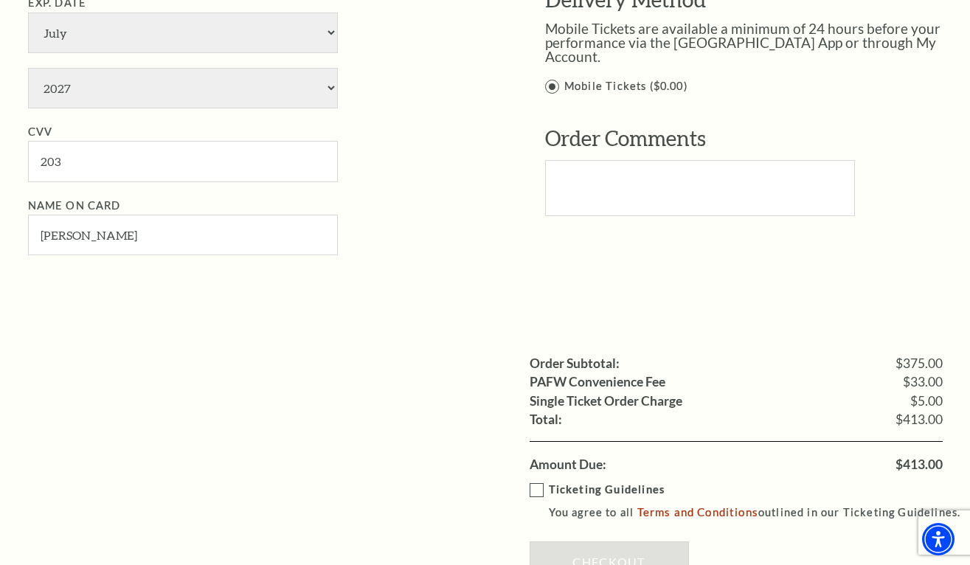
click at [536, 481] on label "Ticketing Guidelines You agree to all Terms and Conditions outlined in our Tick…" at bounding box center [752, 501] width 445 height 41
click at [0, 0] on input "Ticketing Guidelines You agree to all Terms and Conditions outlined in our Tick…" at bounding box center [0, 0] width 0 height 0
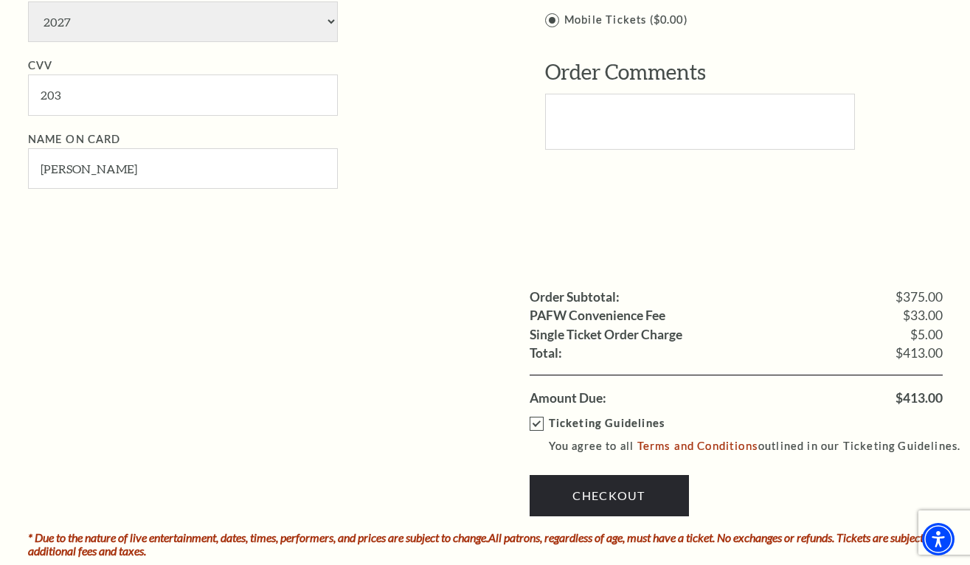
scroll to position [1159, 0]
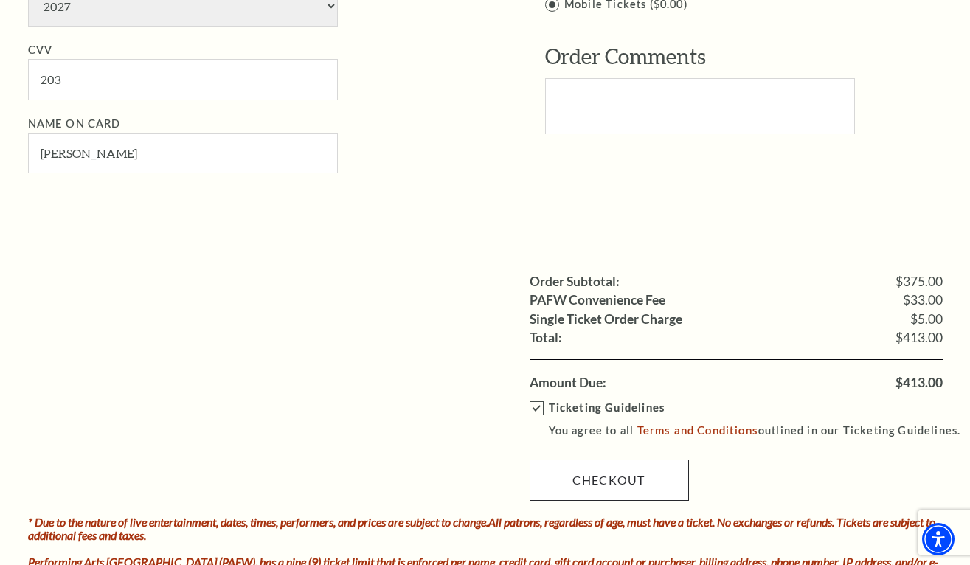
click at [613, 460] on link "Checkout" at bounding box center [609, 480] width 159 height 41
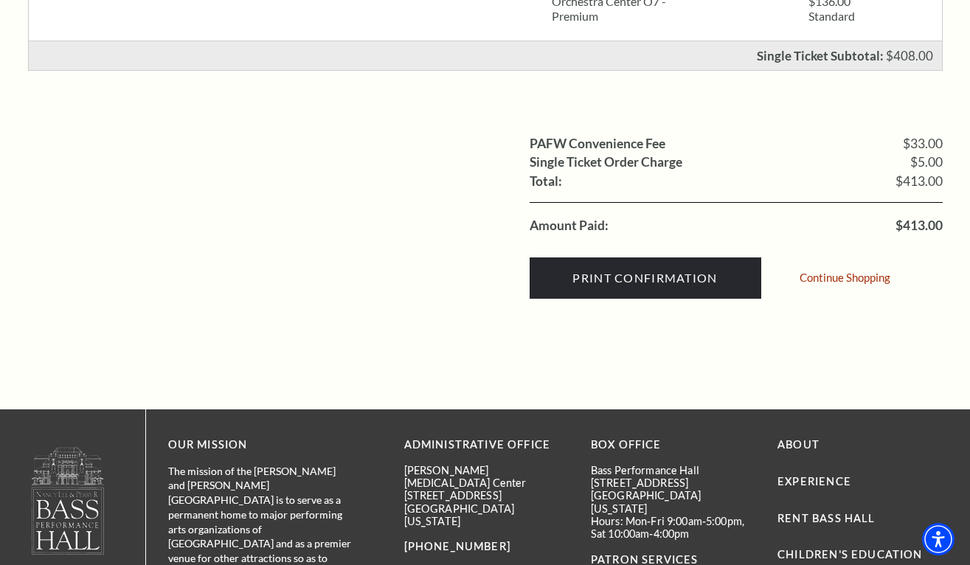
scroll to position [554, 0]
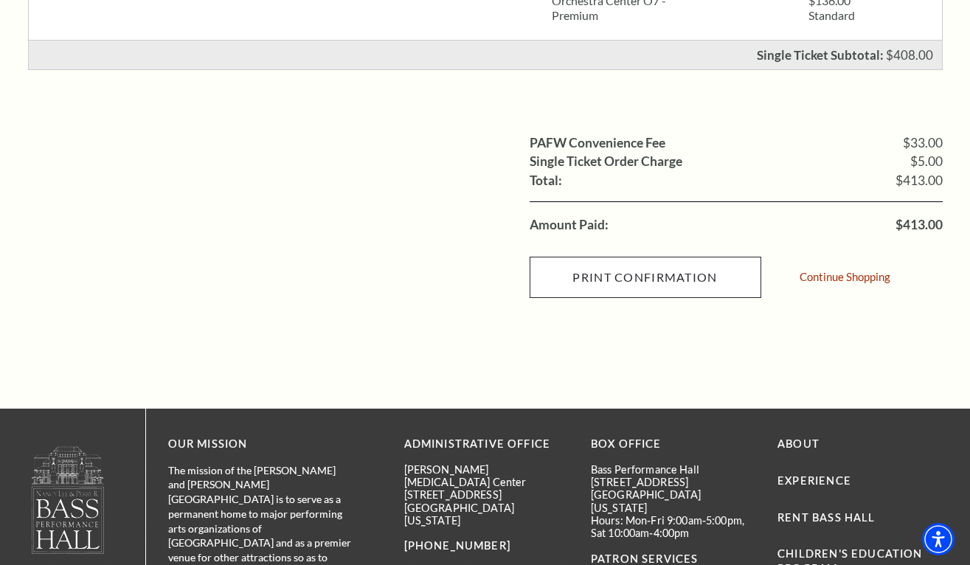
click at [601, 276] on input "Print Confirmation" at bounding box center [646, 277] width 232 height 41
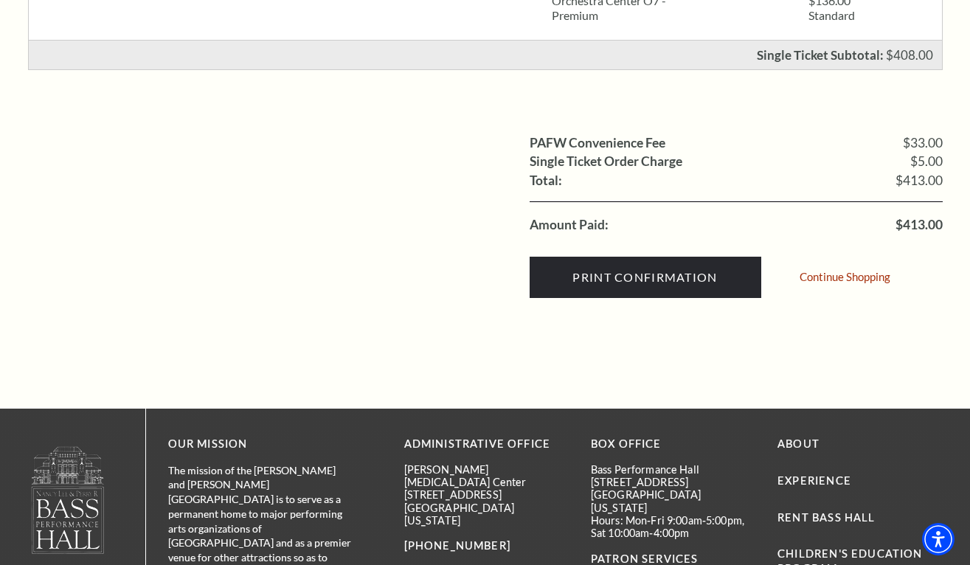
scroll to position [249, 0]
